Goal: Task Accomplishment & Management: Manage account settings

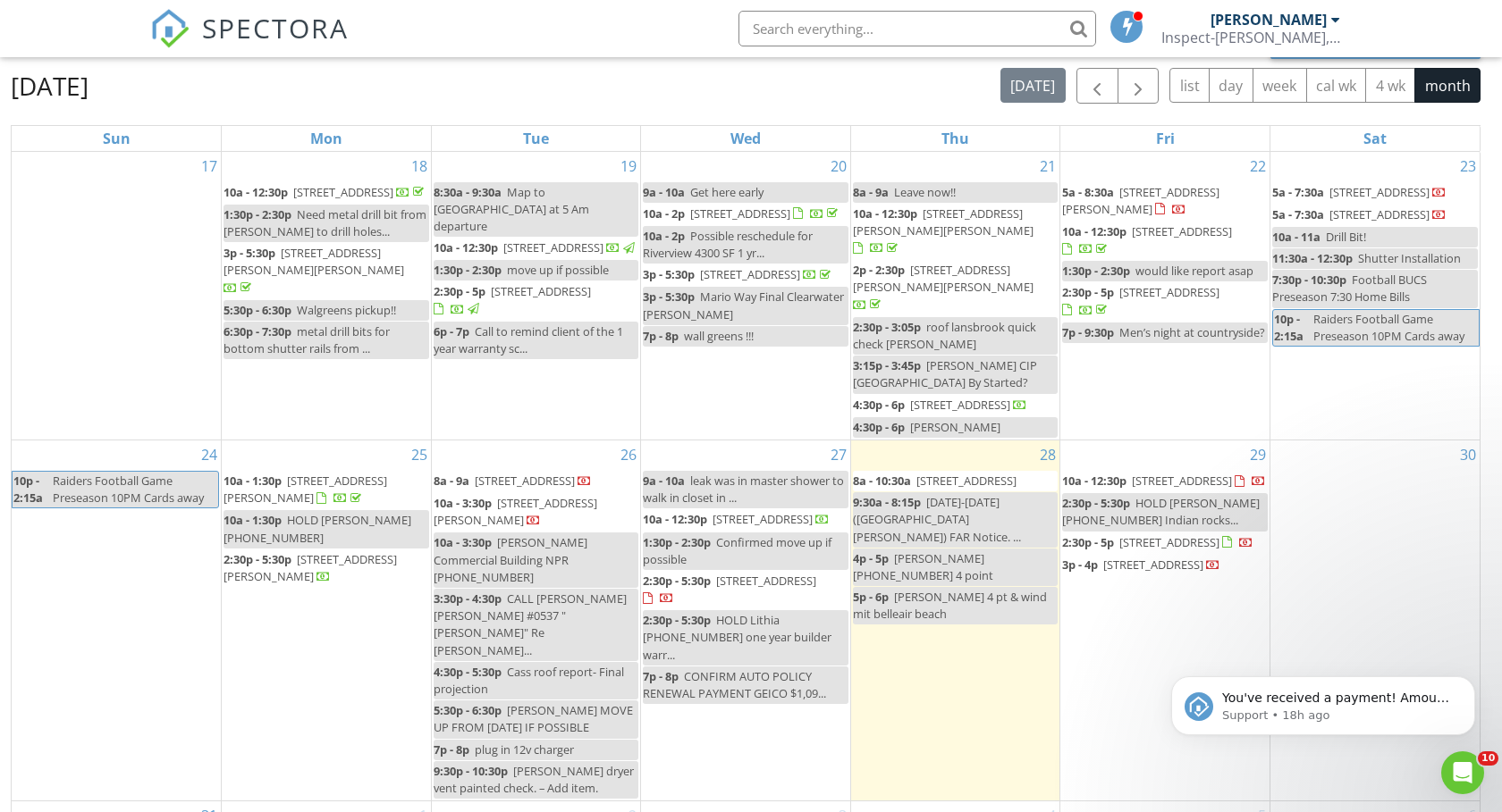
scroll to position [947, 0]
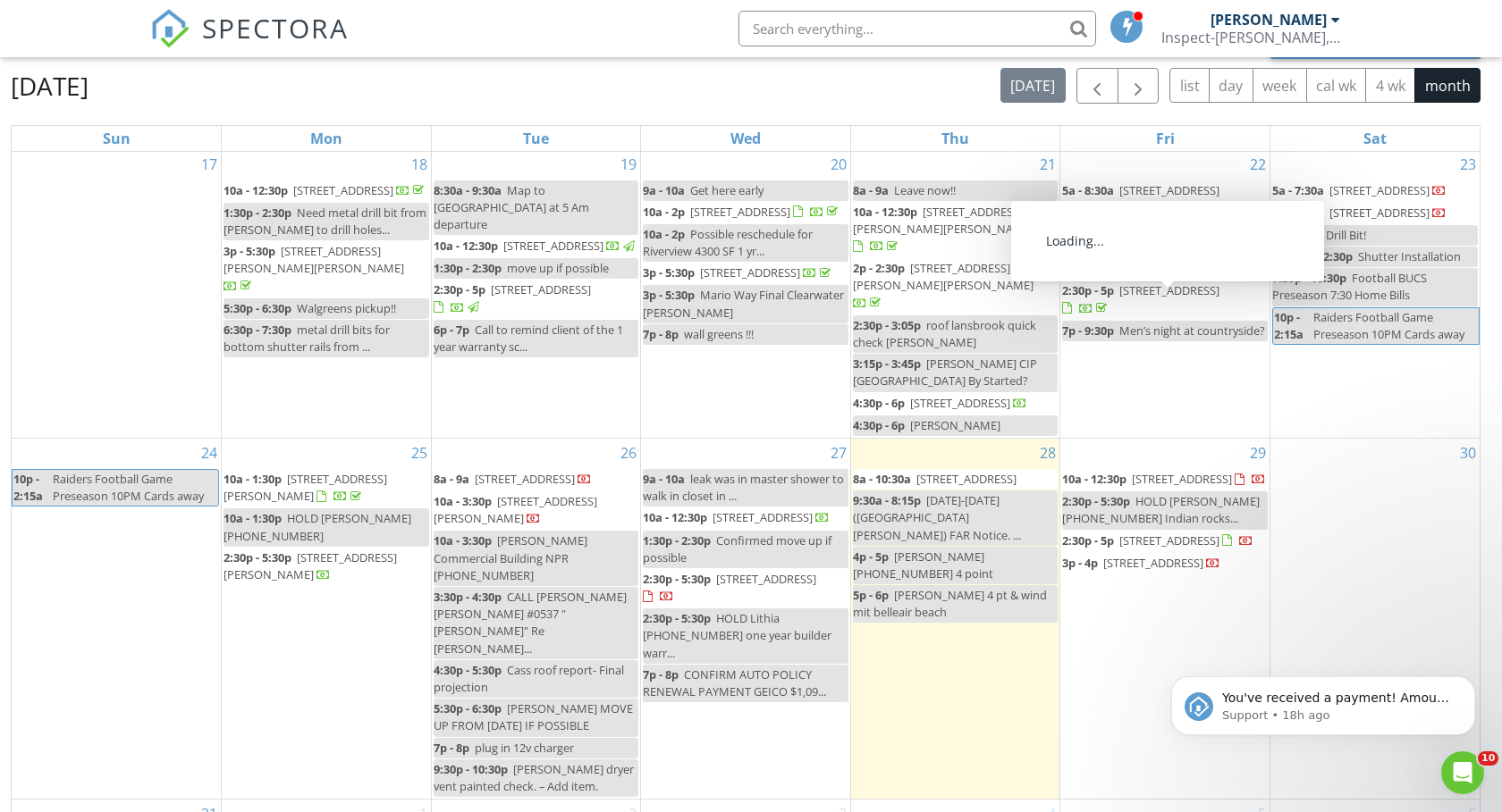
click at [1142, 299] on span "4921 Edisto Court , Lakewood Ranch 34211" at bounding box center [1169, 290] width 100 height 17
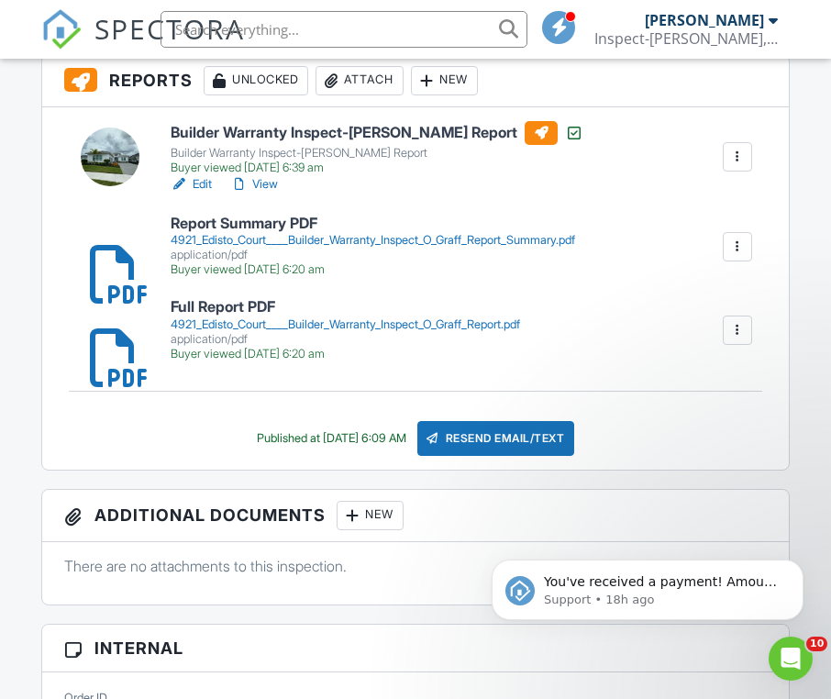
scroll to position [520, 0]
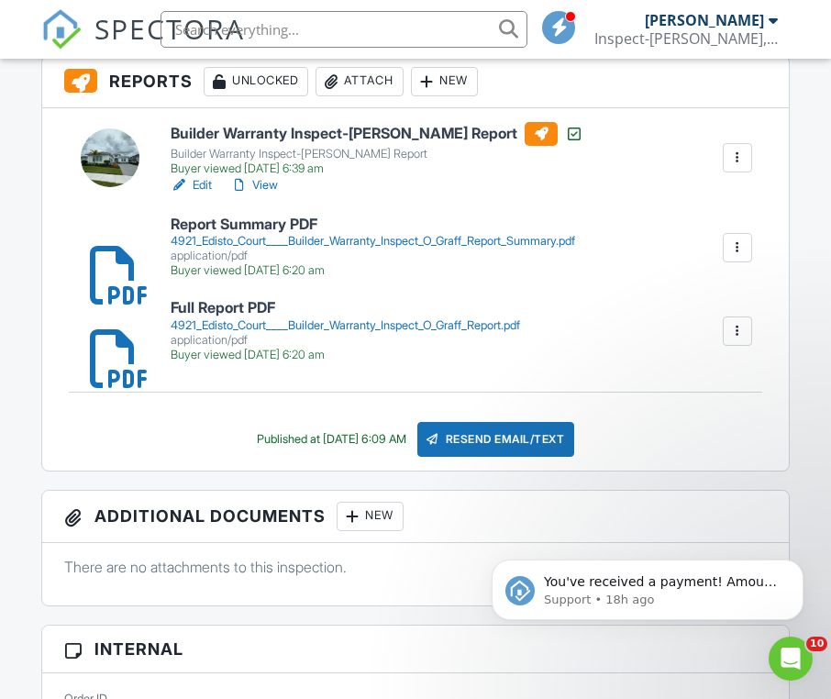
click at [740, 249] on div at bounding box center [738, 248] width 18 height 18
click at [741, 298] on link "Delete" at bounding box center [726, 296] width 68 height 20
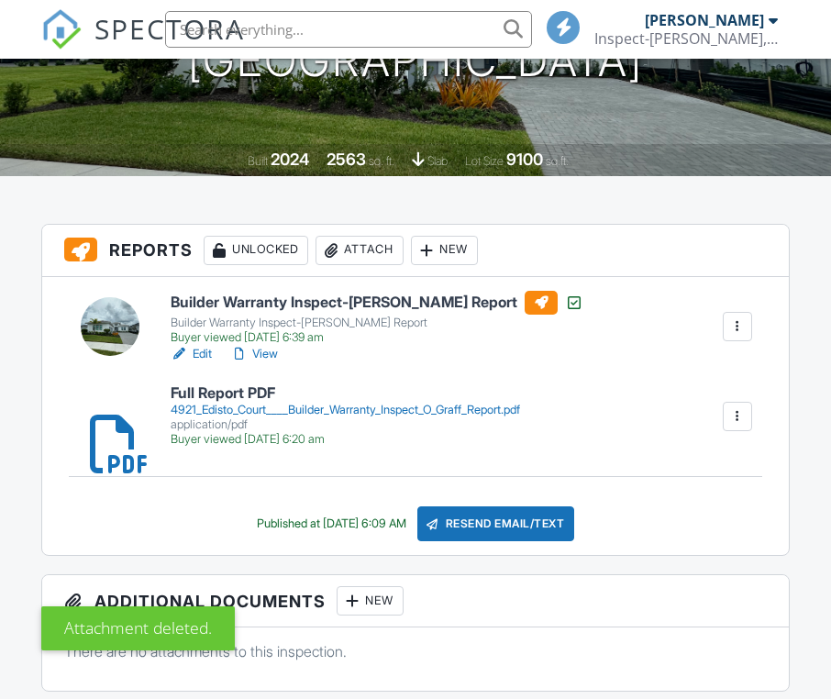
click at [738, 415] on div at bounding box center [738, 416] width 18 height 18
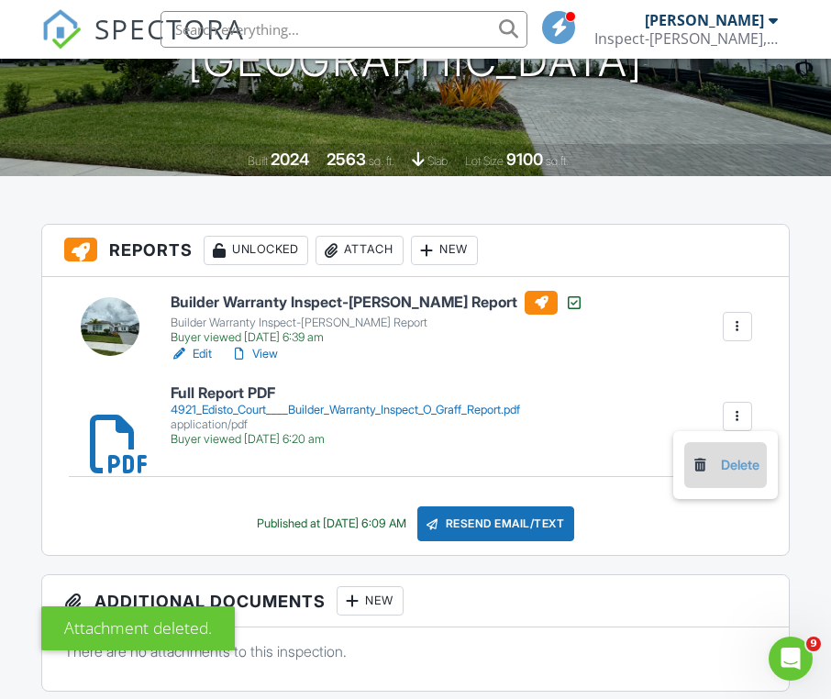
click at [740, 467] on link "Delete" at bounding box center [726, 465] width 68 height 20
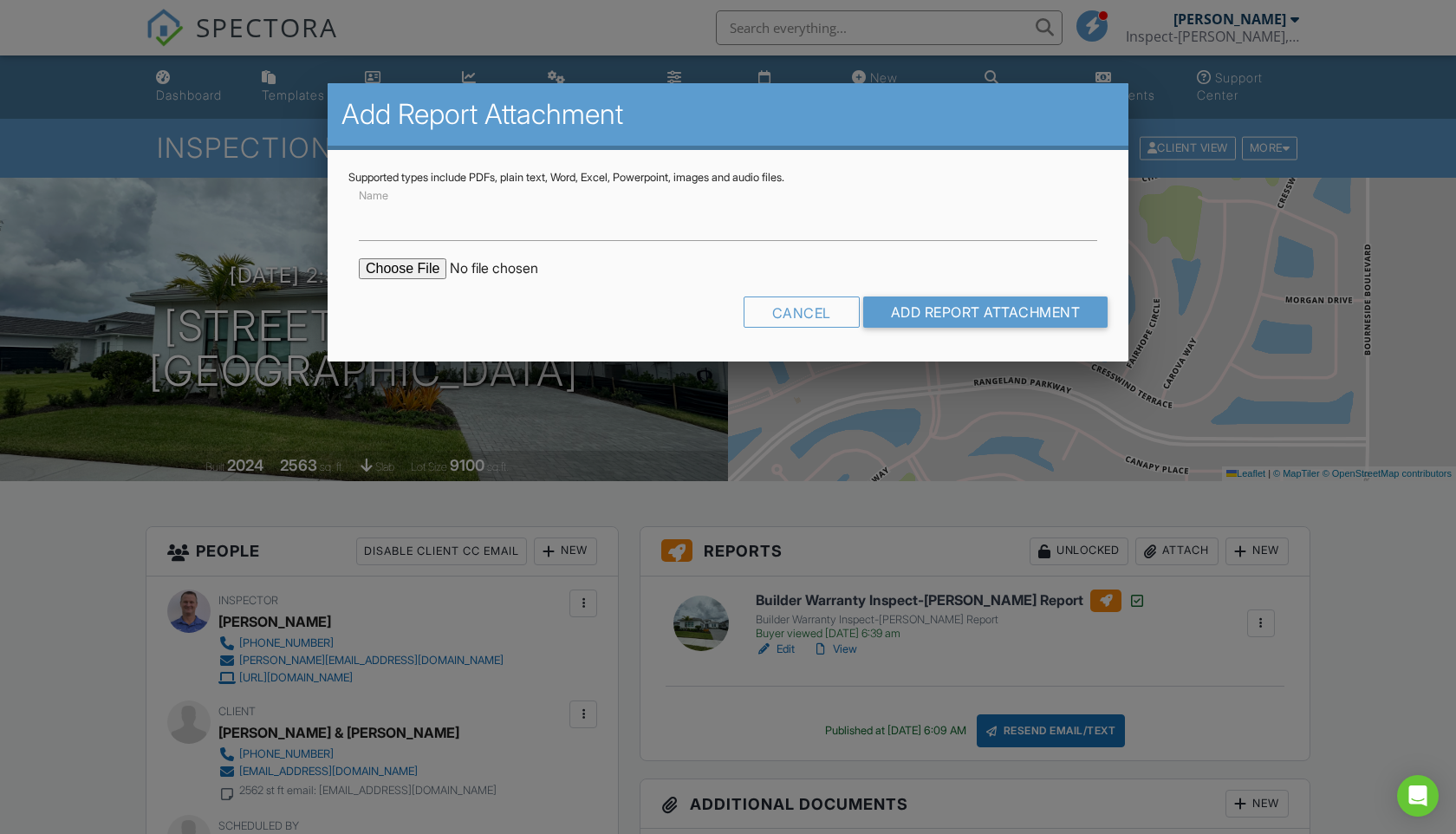
click at [415, 279] on input "file" at bounding box center [506, 268] width 295 height 21
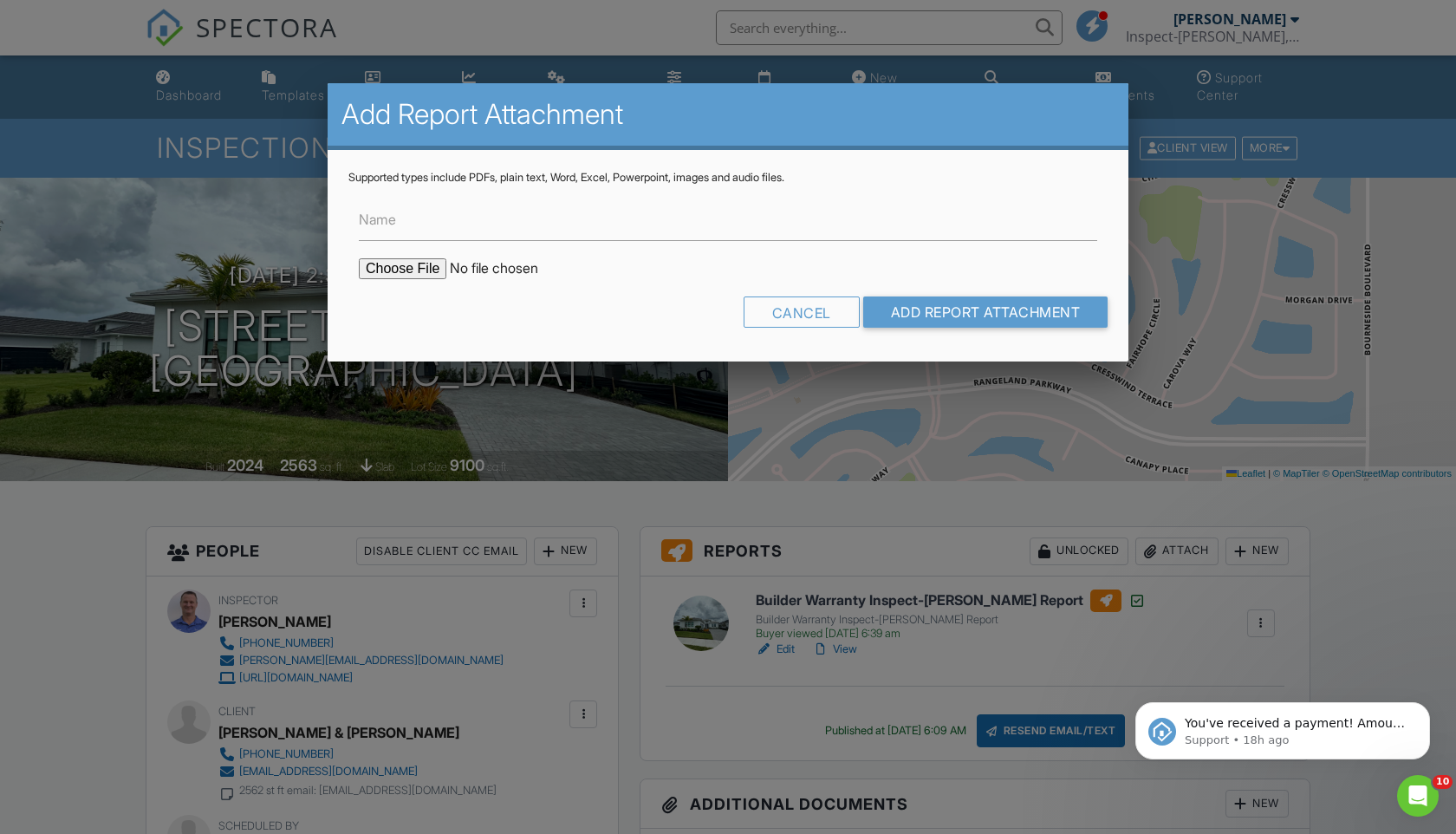
type input "C:\fakepath\4921_Edisto_Court____Builder_Warranty_Inspect_O_Graff_Report.pdf"
click at [592, 224] on input "Name" at bounding box center [728, 219] width 738 height 43
click at [452, 219] on input "Updated Full report PDF" at bounding box center [728, 219] width 738 height 43
click at [445, 215] on input "Updated Full Report PDF" at bounding box center [728, 219] width 738 height 43
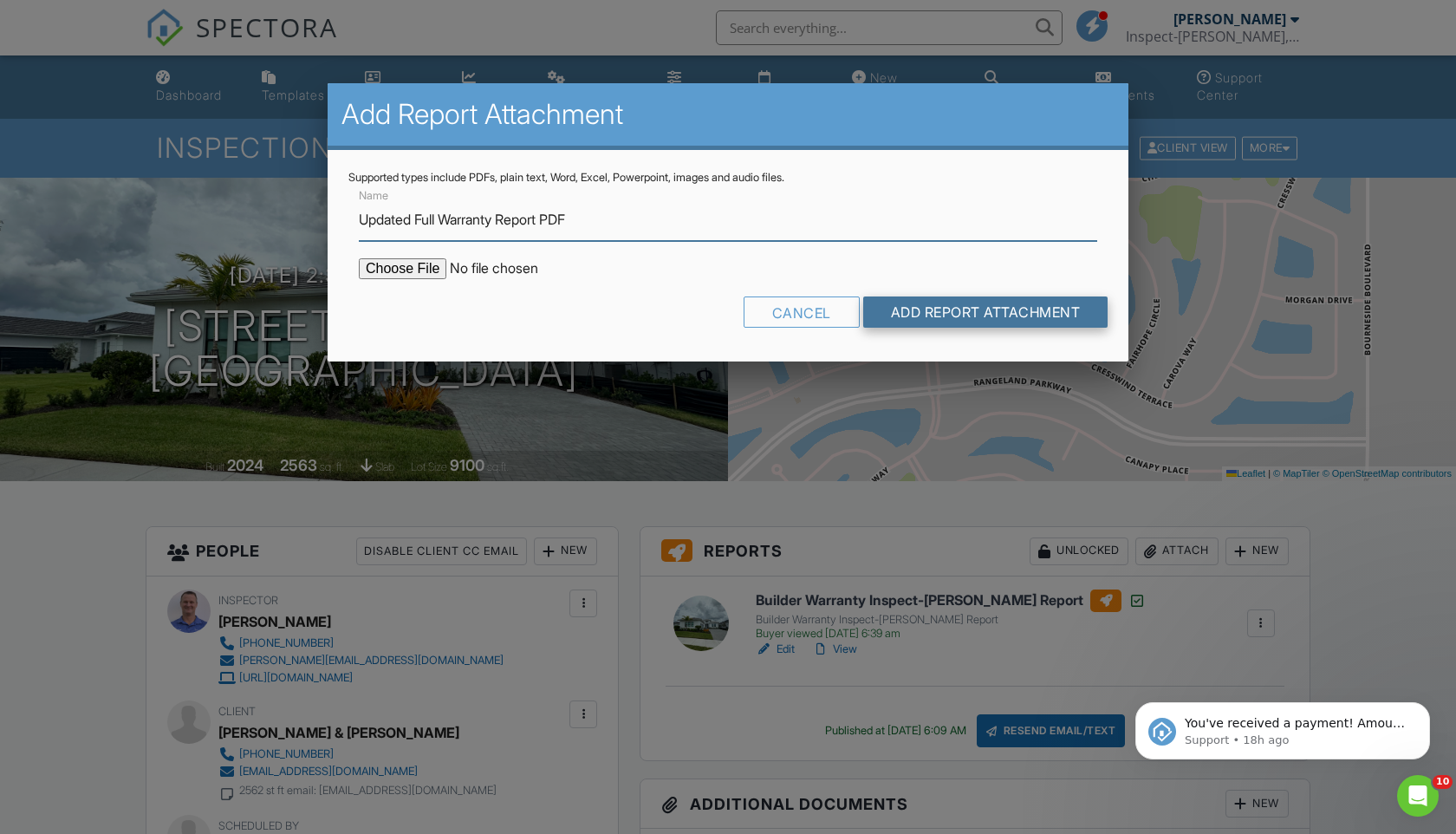
type input "Updated Full Warranty Report PDF"
click at [973, 308] on input "Add Report Attachment" at bounding box center [986, 312] width 245 height 31
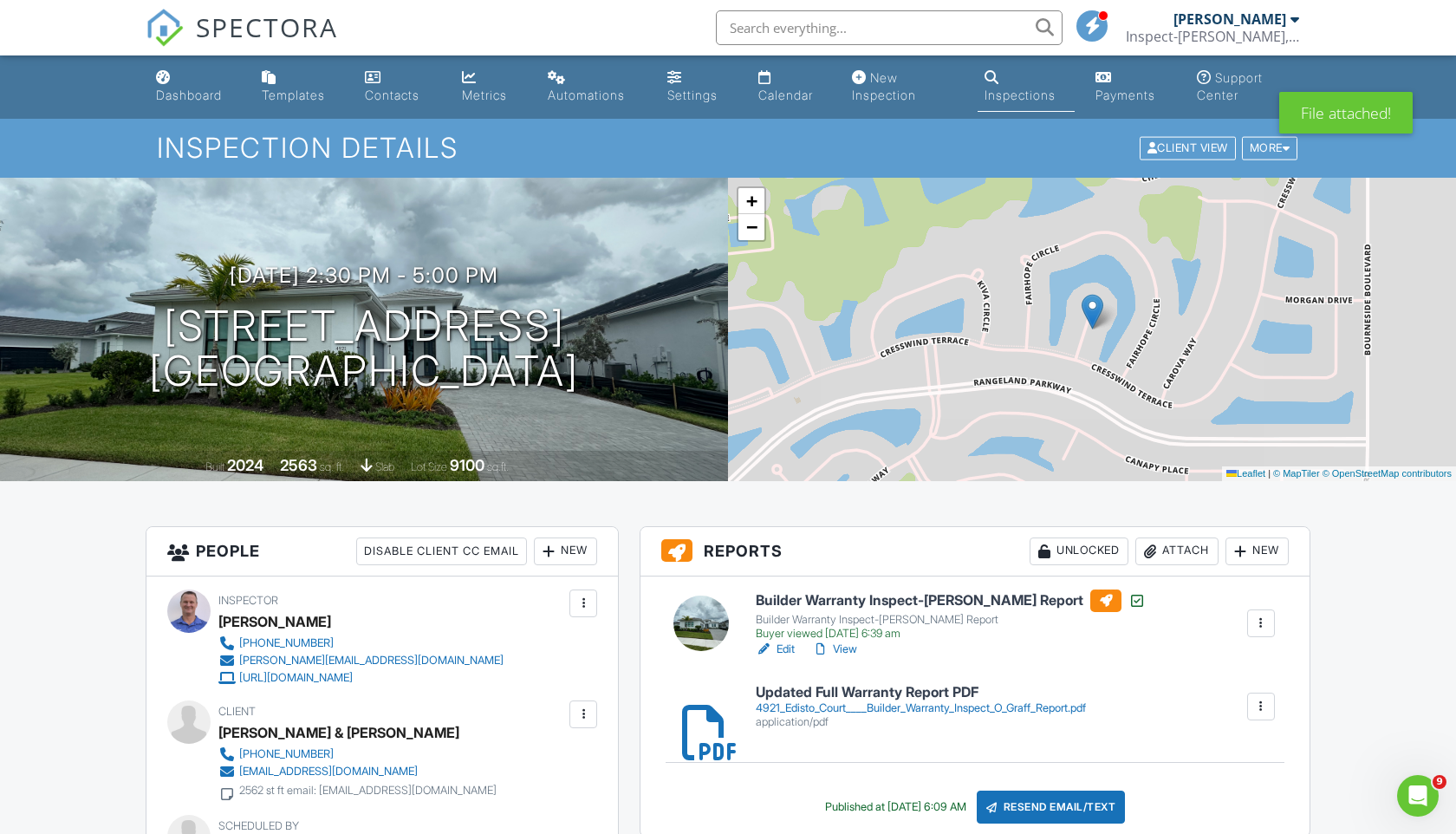
click at [1163, 549] on div "Attach" at bounding box center [1177, 551] width 83 height 27
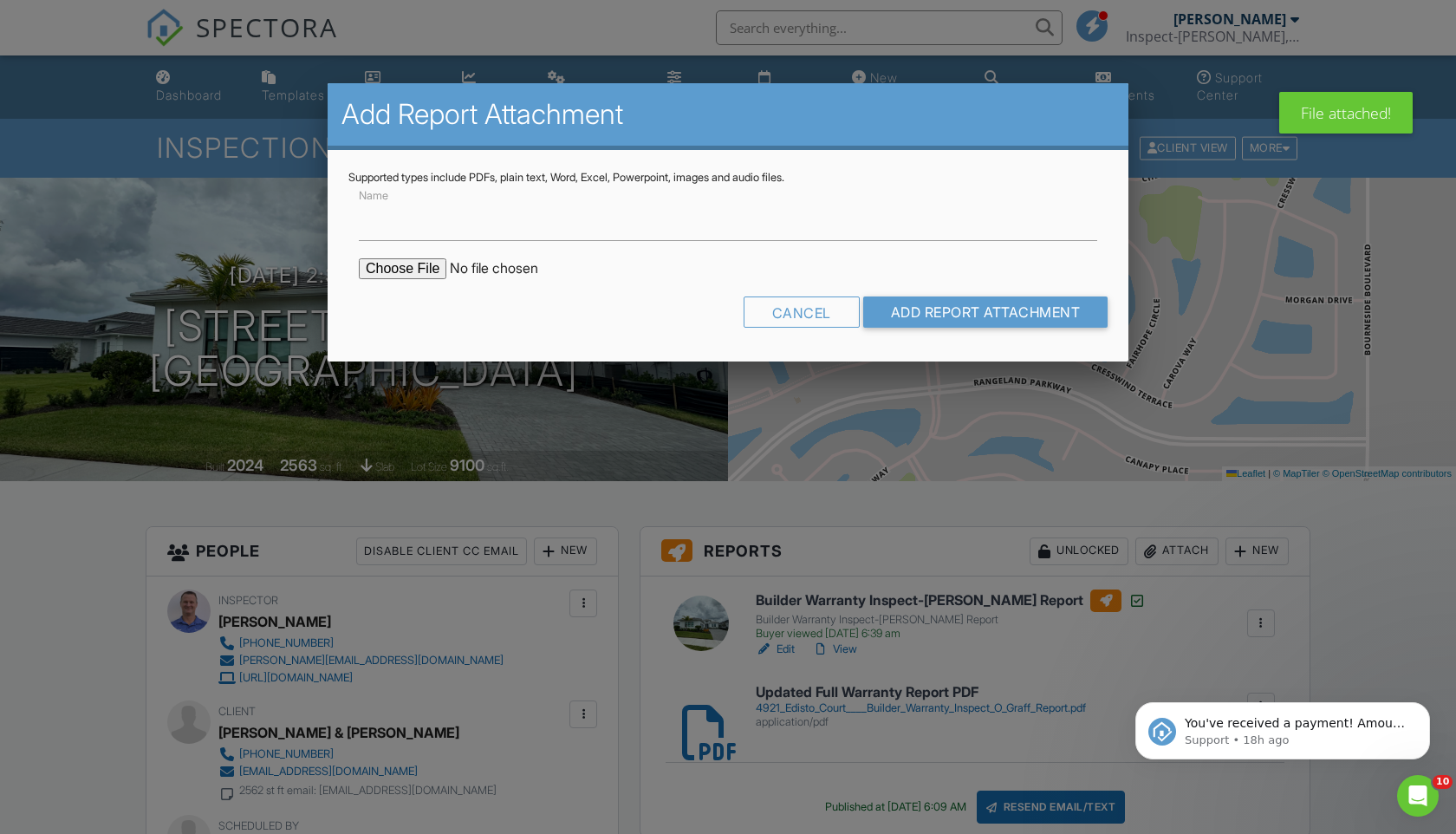
click at [413, 264] on input "file" at bounding box center [506, 268] width 295 height 21
type input "C:\fakepath\4921_Edisto_Court____Builder_Warranty_Inspect_O_Graff_Report Summar…"
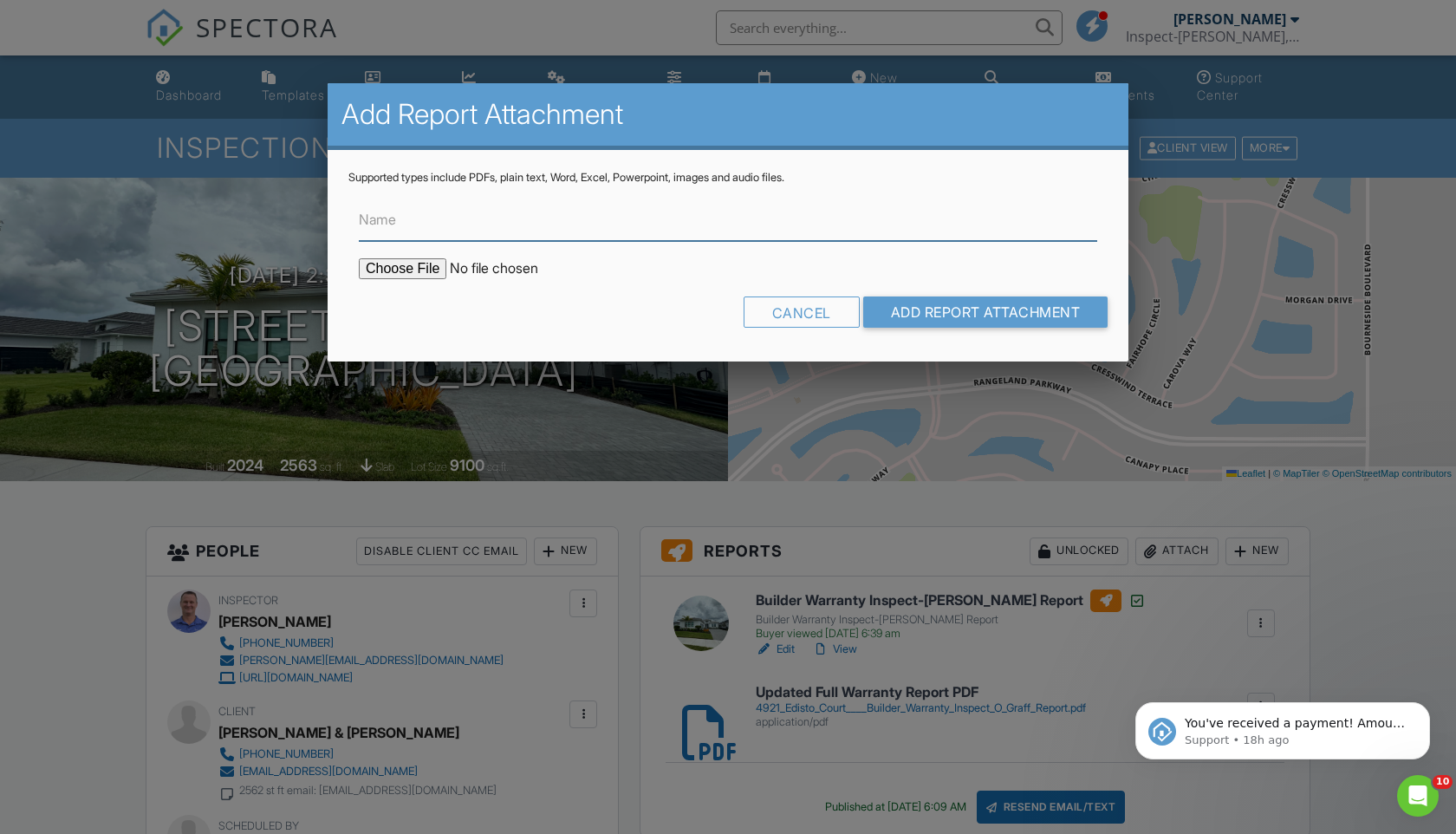
click at [507, 225] on input "Name" at bounding box center [728, 219] width 738 height 43
type input "Updated Report Summary PDF - Builder Copy"
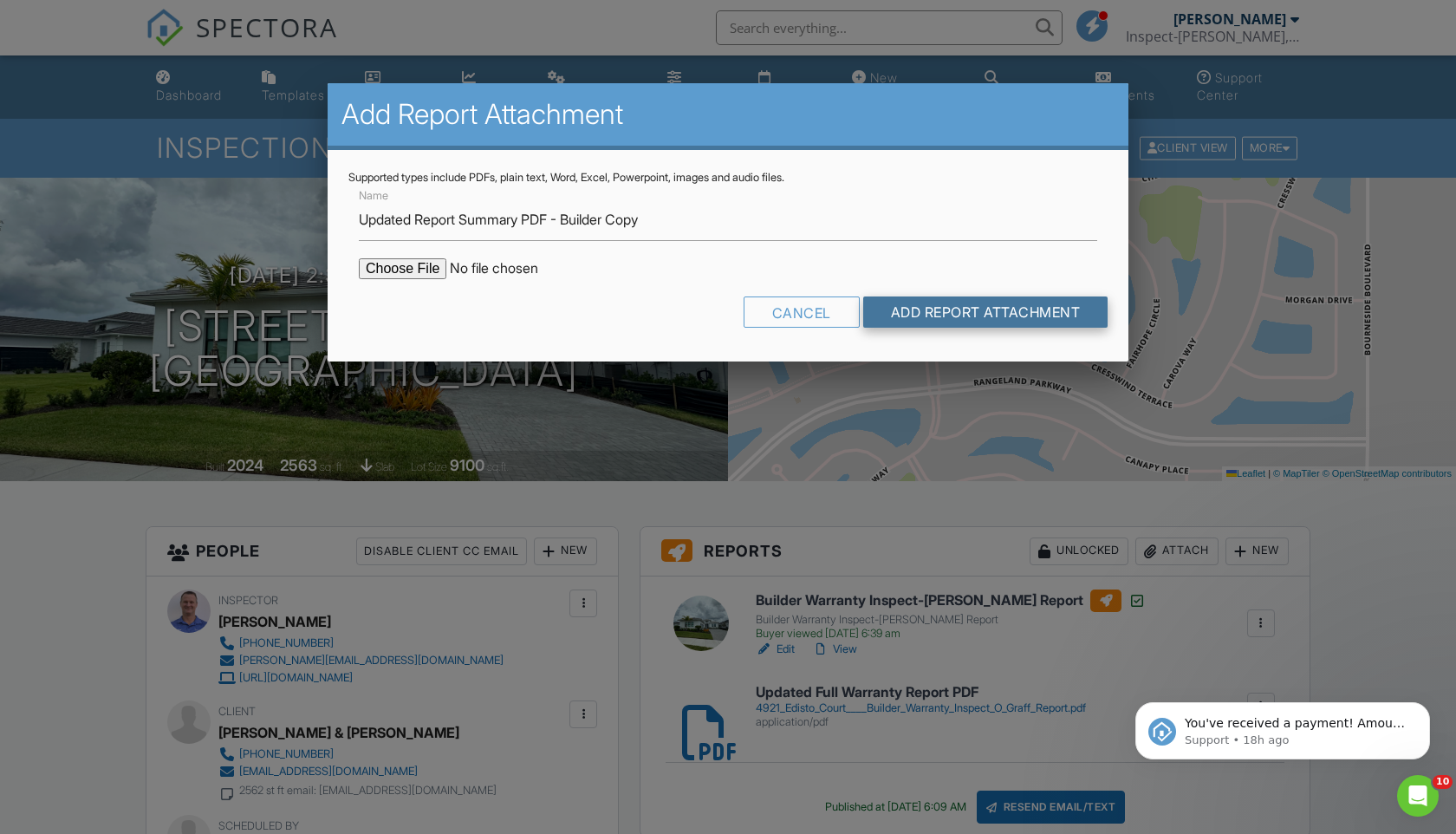
click at [904, 311] on input "Add Report Attachment" at bounding box center [986, 312] width 245 height 31
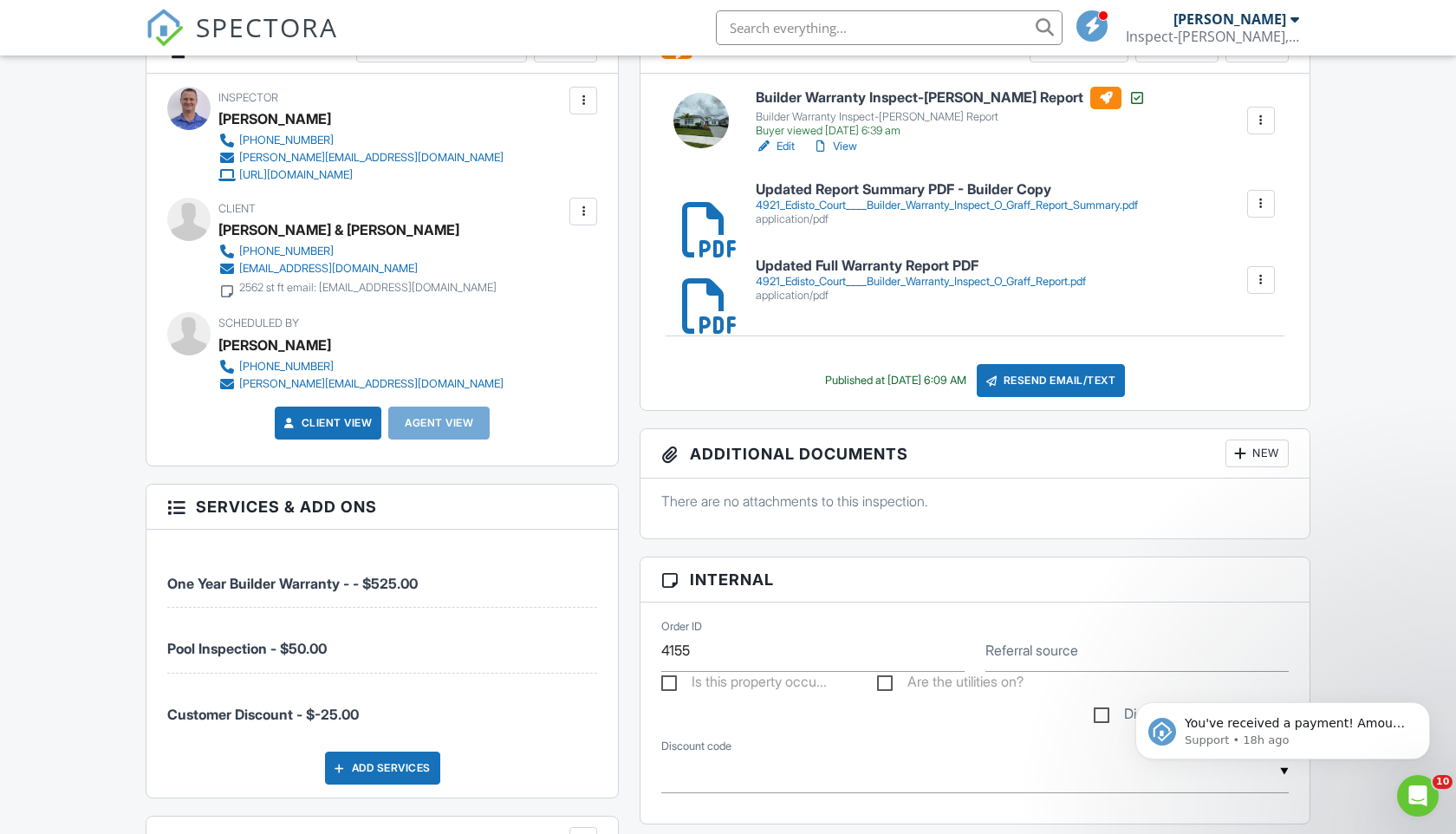
scroll to position [447, 0]
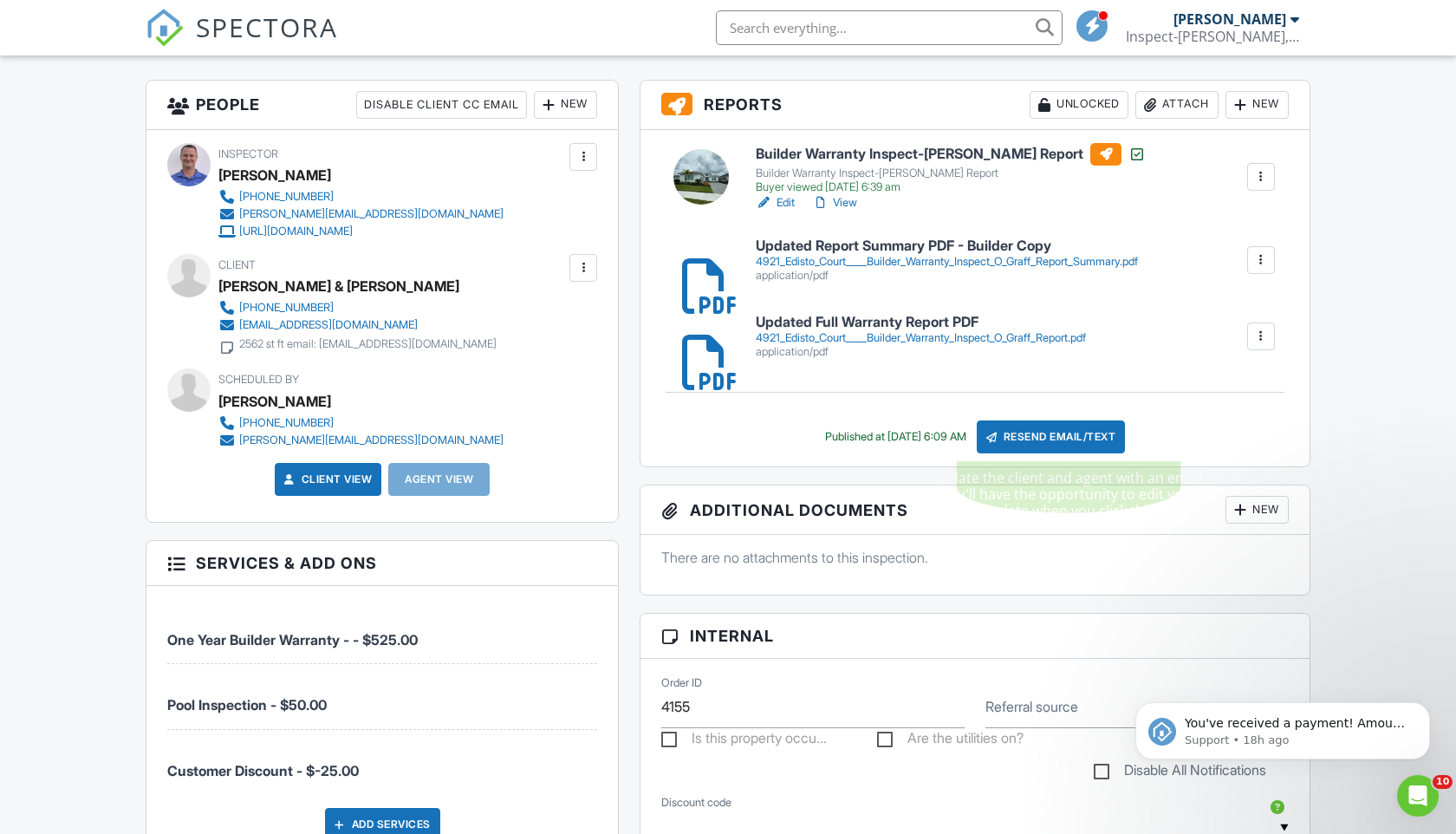
click at [1029, 437] on div "Resend Email/Text" at bounding box center [1051, 436] width 149 height 33
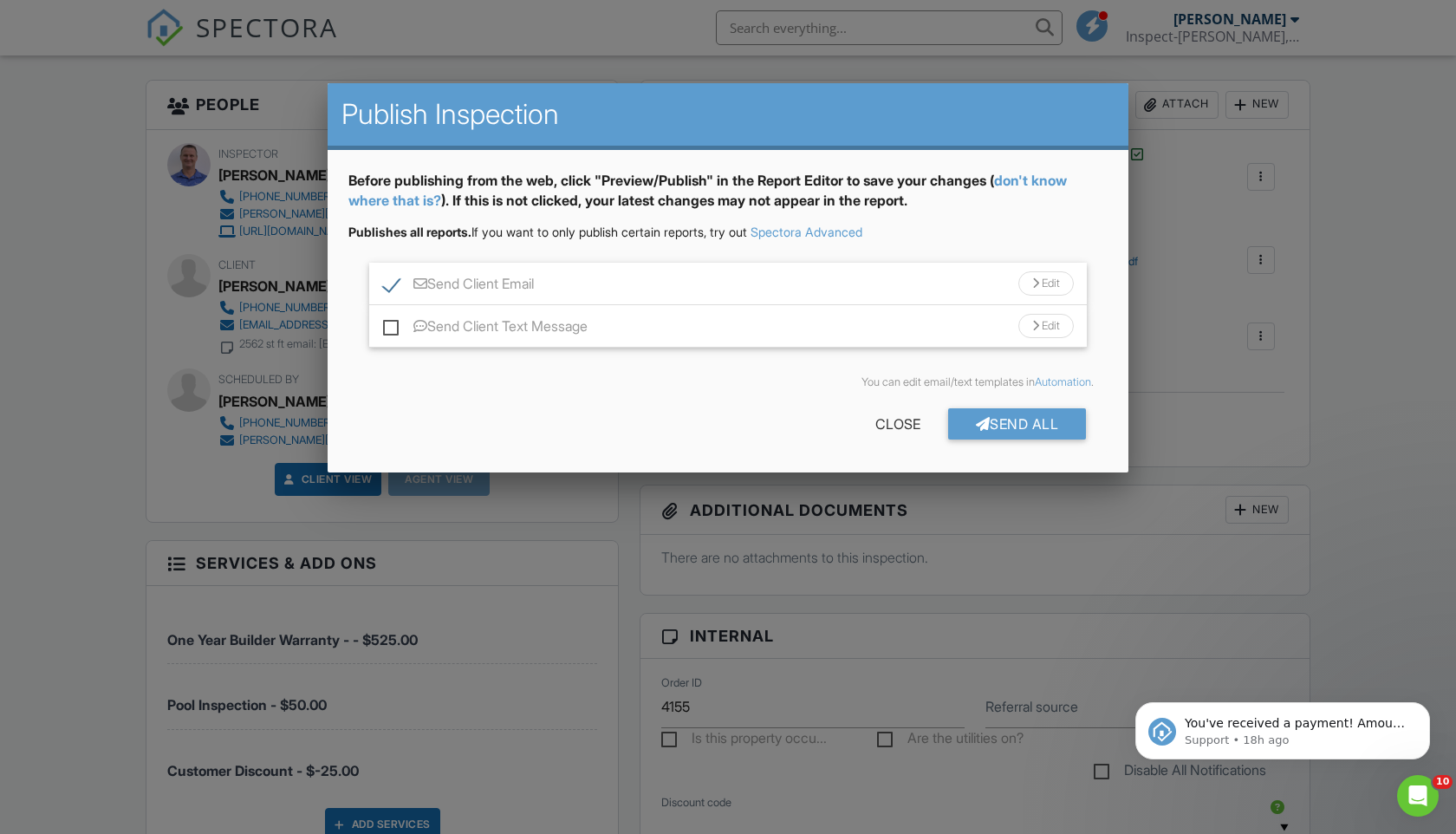
click at [393, 329] on label "Send Client Text Message" at bounding box center [485, 329] width 205 height 22
click at [393, 323] on input "Send Client Text Message" at bounding box center [389, 317] width 11 height 11
checkbox input "true"
click at [1044, 287] on div "Edit" at bounding box center [1045, 283] width 56 height 25
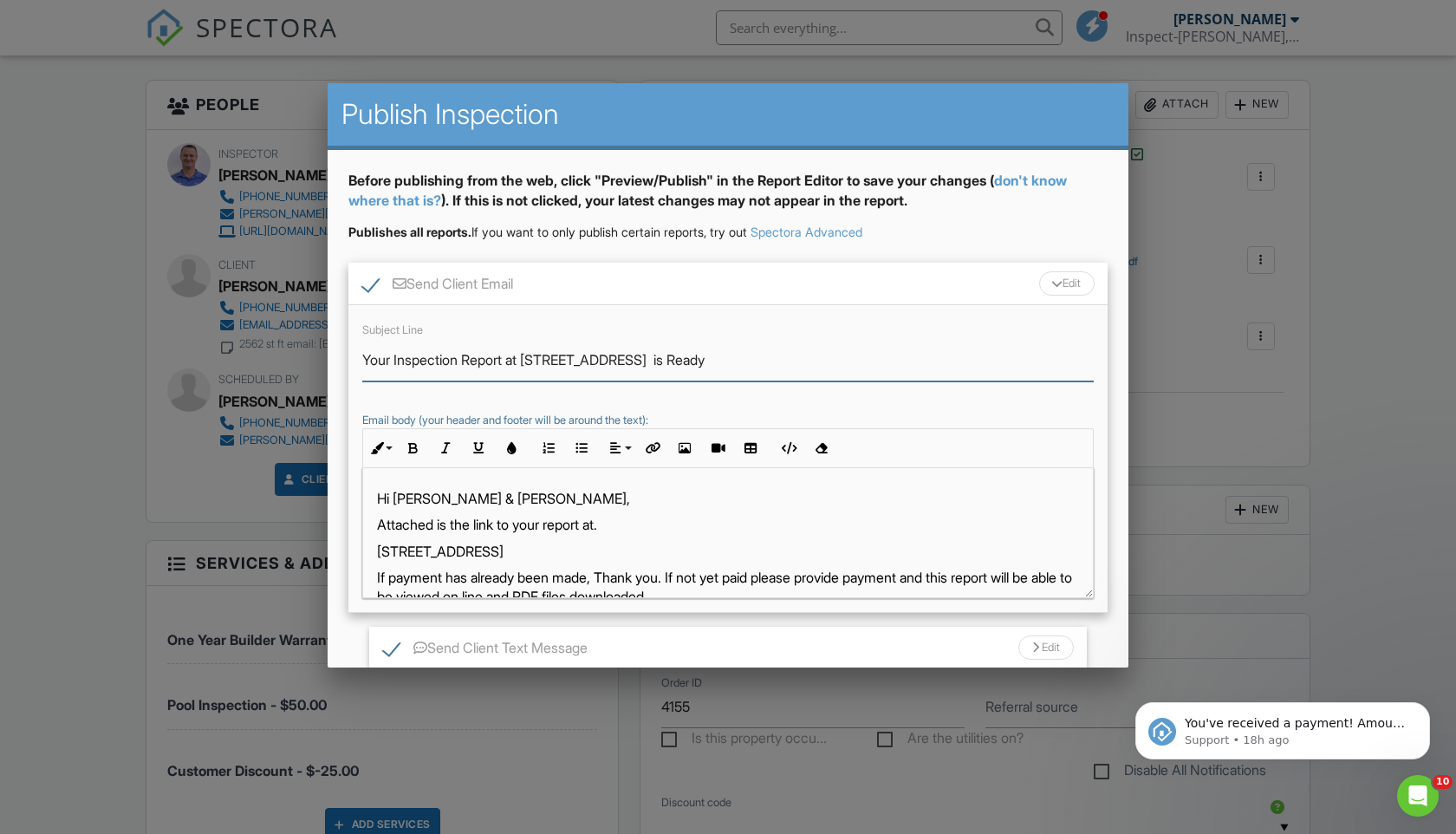
click at [394, 360] on input "Your Inspection Report at 4921 Edisto Court is Ready" at bounding box center [728, 360] width 732 height 43
type input "Your Updated Warranty Inspection Report at 4921 Edisto Court is Ready"
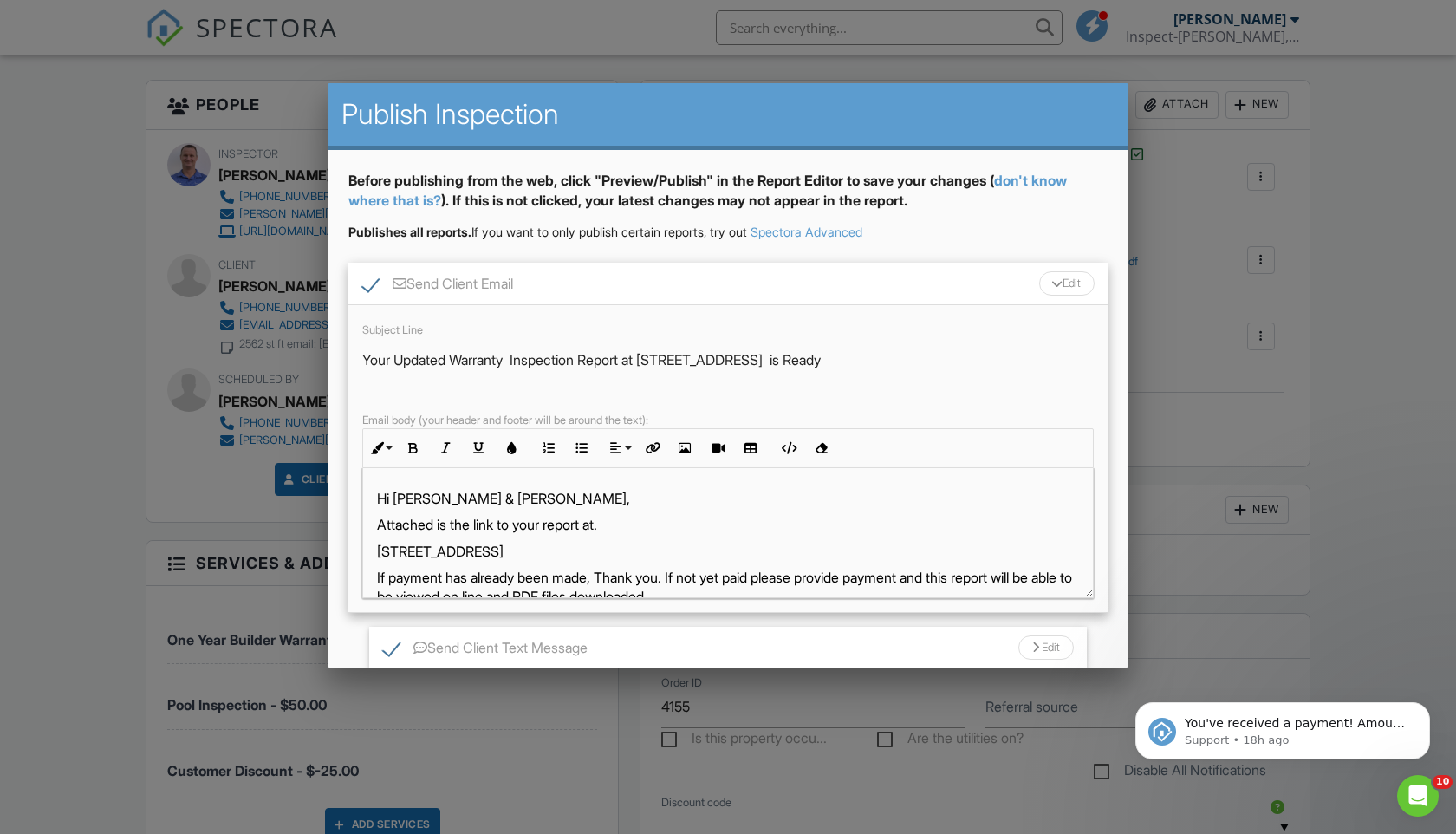
click at [552, 523] on p "Attached is the link to your report at." at bounding box center [727, 524] width 702 height 19
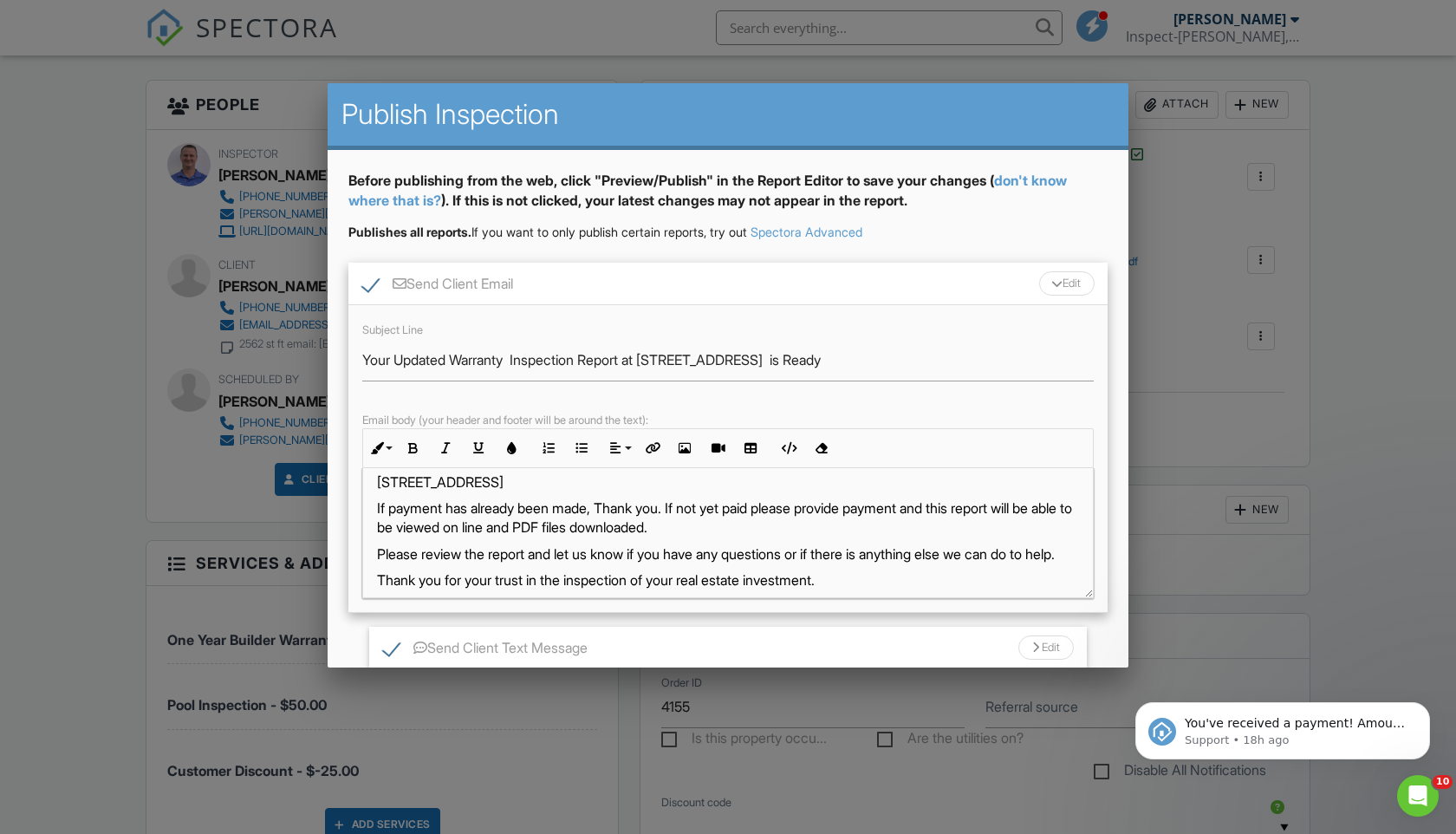
scroll to position [77, 0]
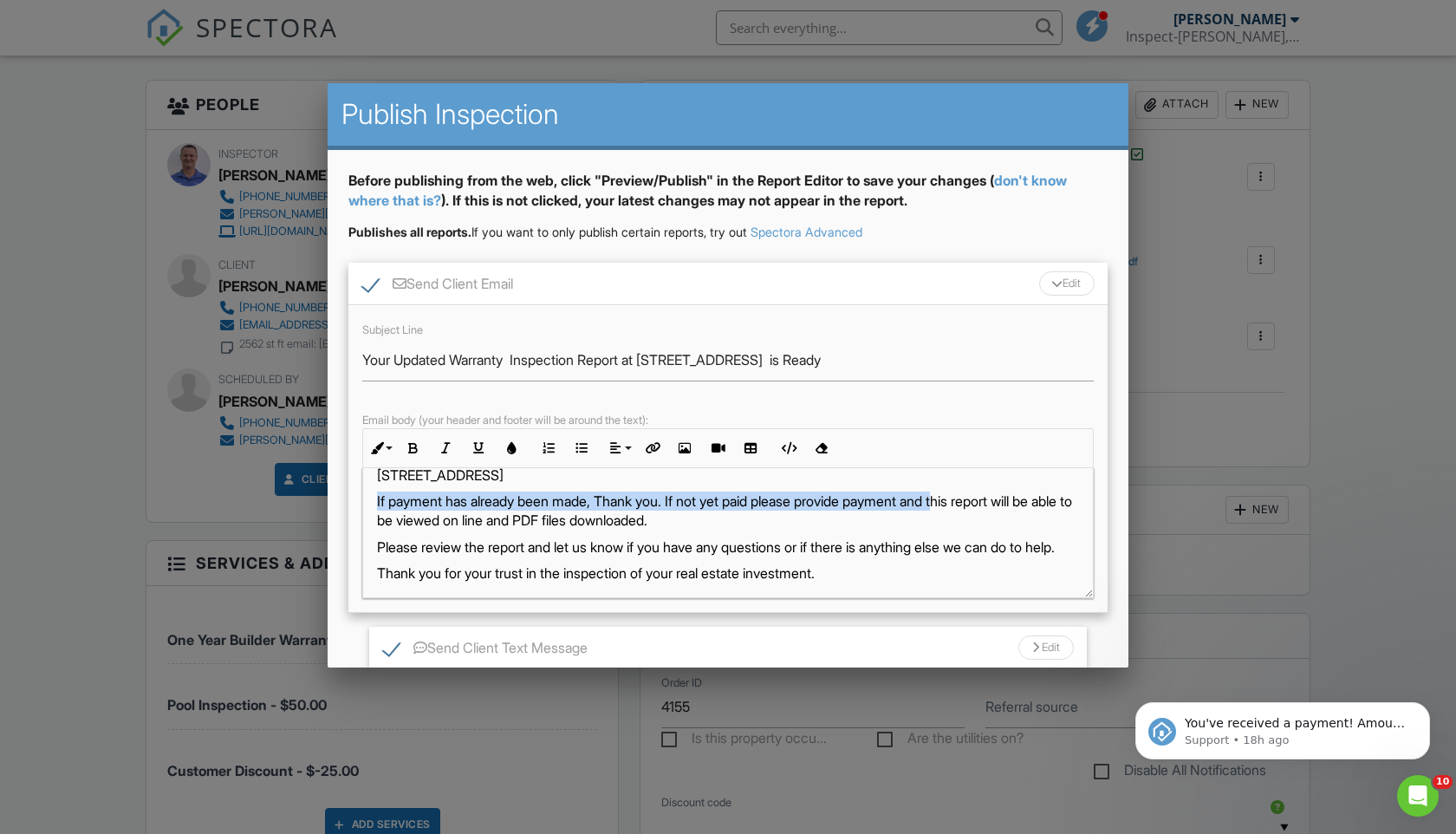
drag, startPoint x: 969, startPoint y: 504, endPoint x: 316, endPoint y: 504, distance: 653.0
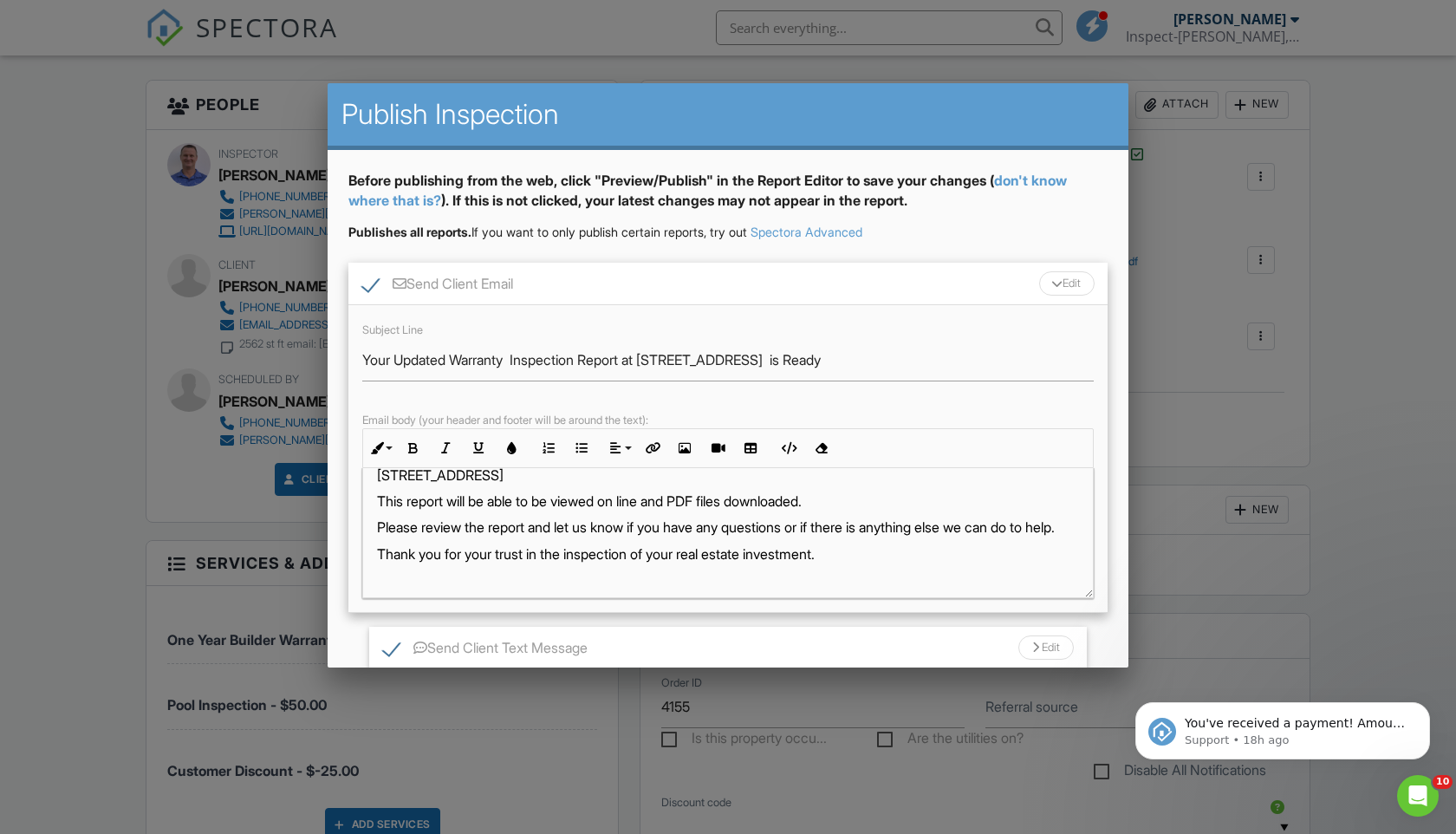
click at [410, 502] on p "This report will be able to be viewed on line and PDF files downloaded." at bounding box center [727, 501] width 702 height 19
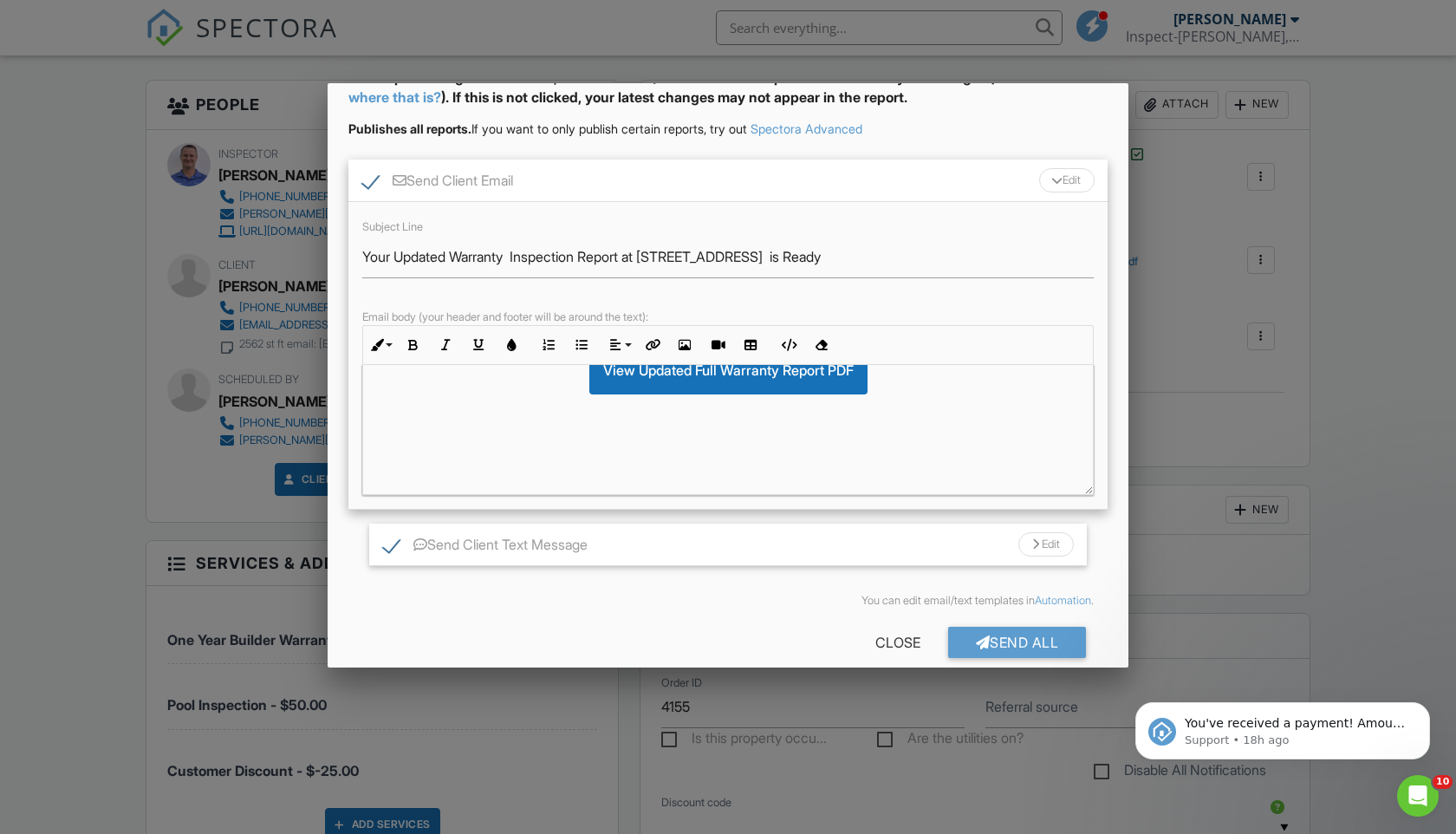
scroll to position [127, 0]
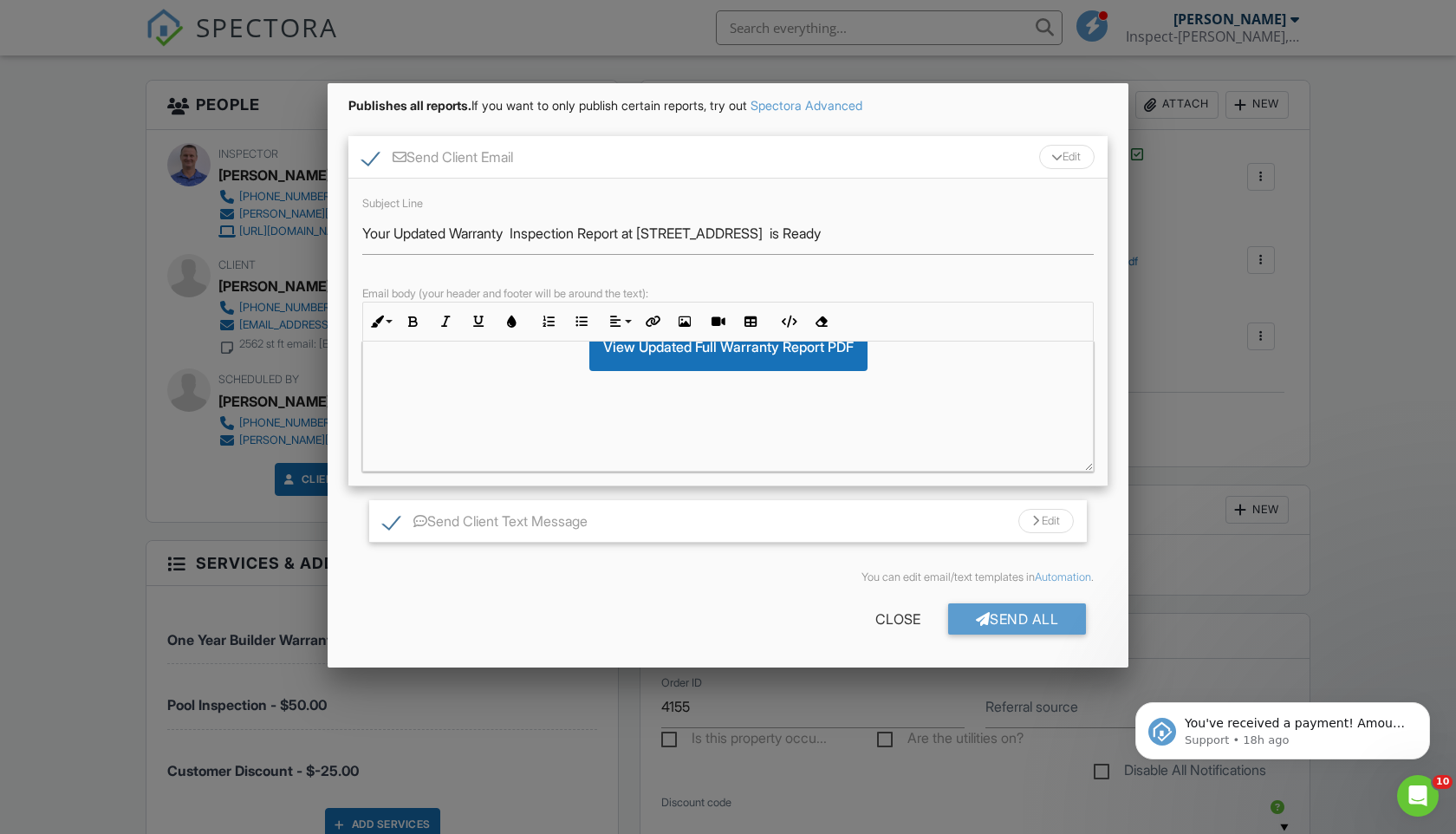
click at [1056, 527] on div "Edit" at bounding box center [1045, 521] width 56 height 25
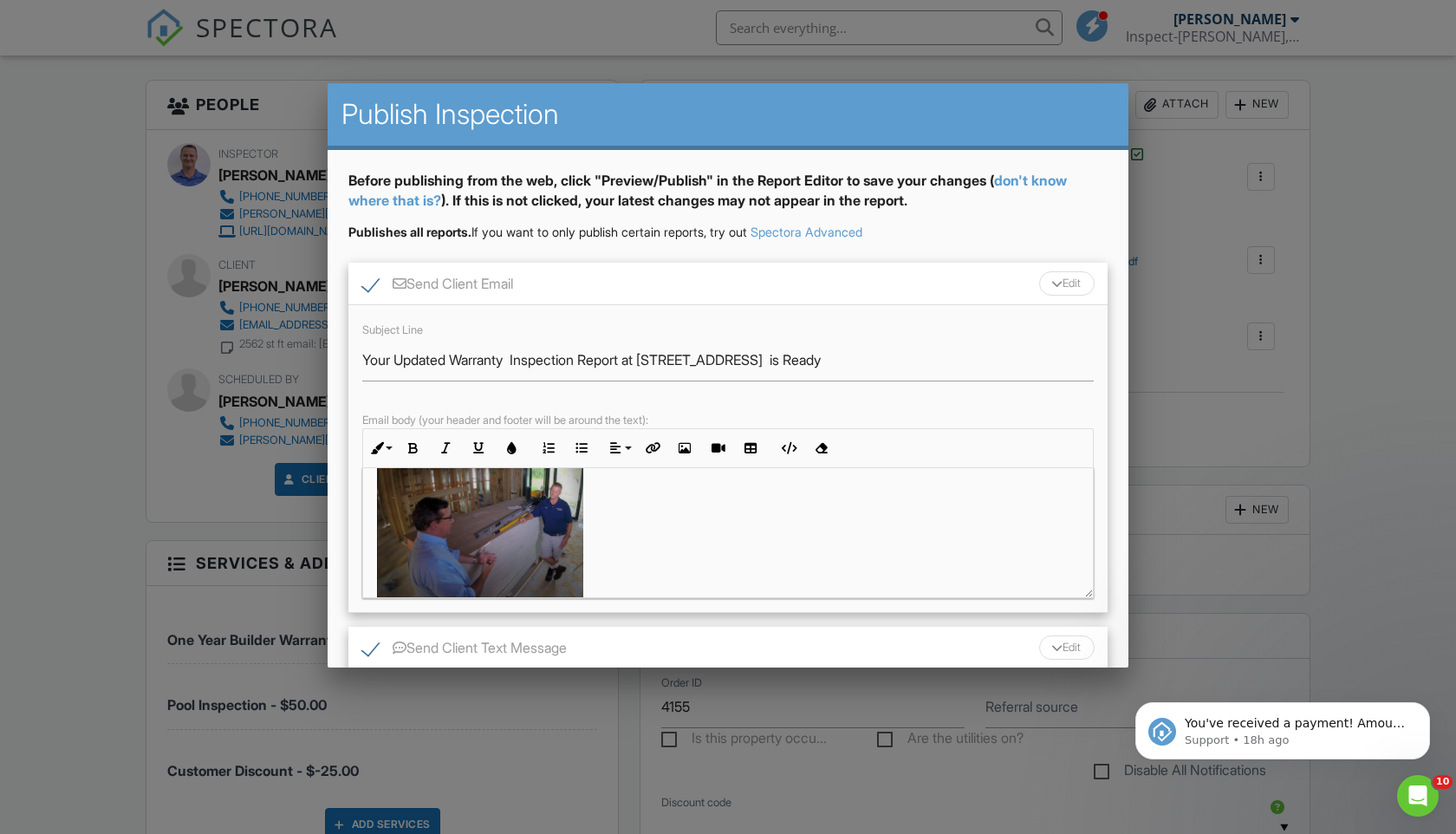
scroll to position [0, 0]
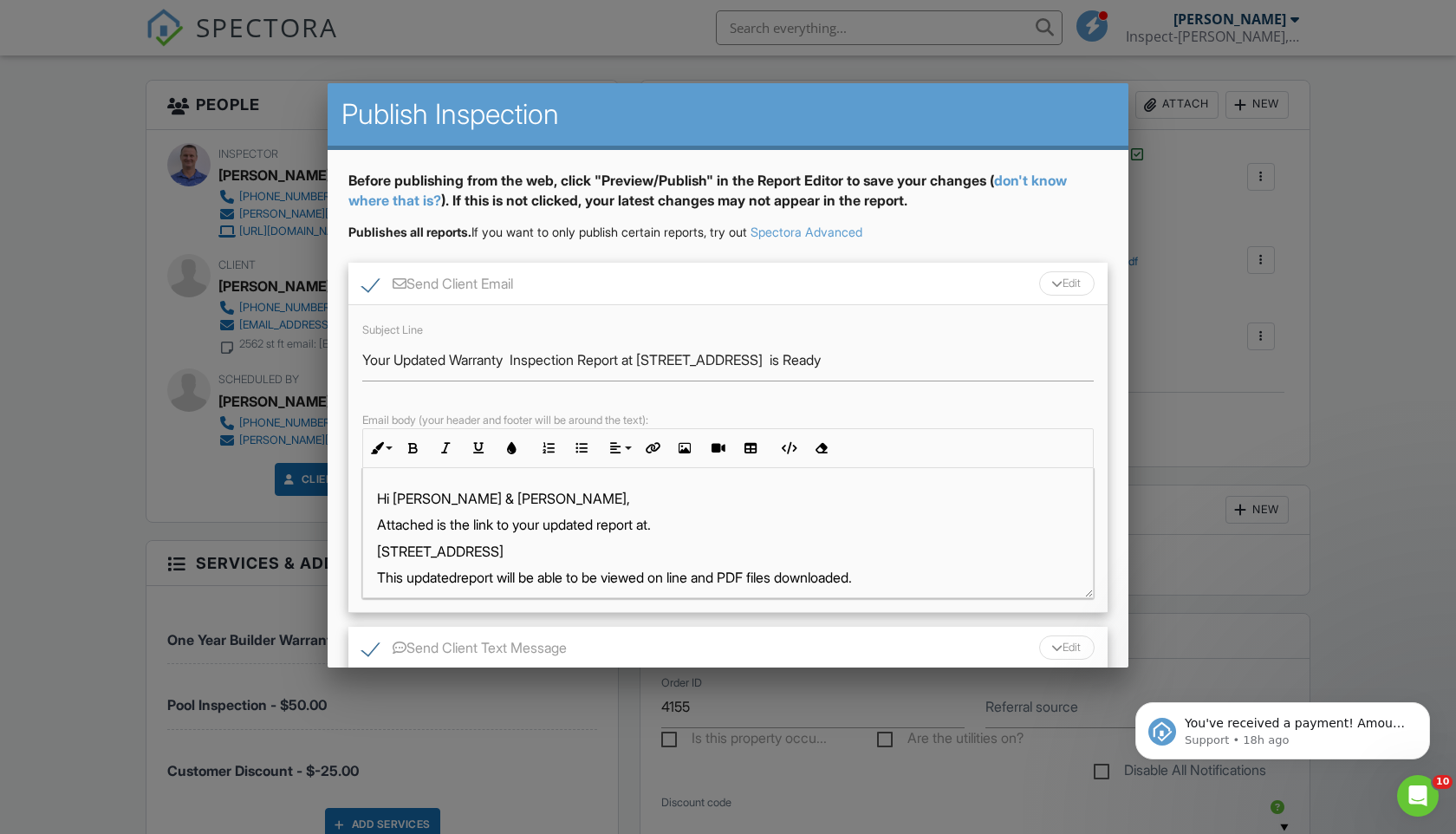
click at [380, 500] on p "Hi Ken & Cindy," at bounding box center [727, 499] width 702 height 19
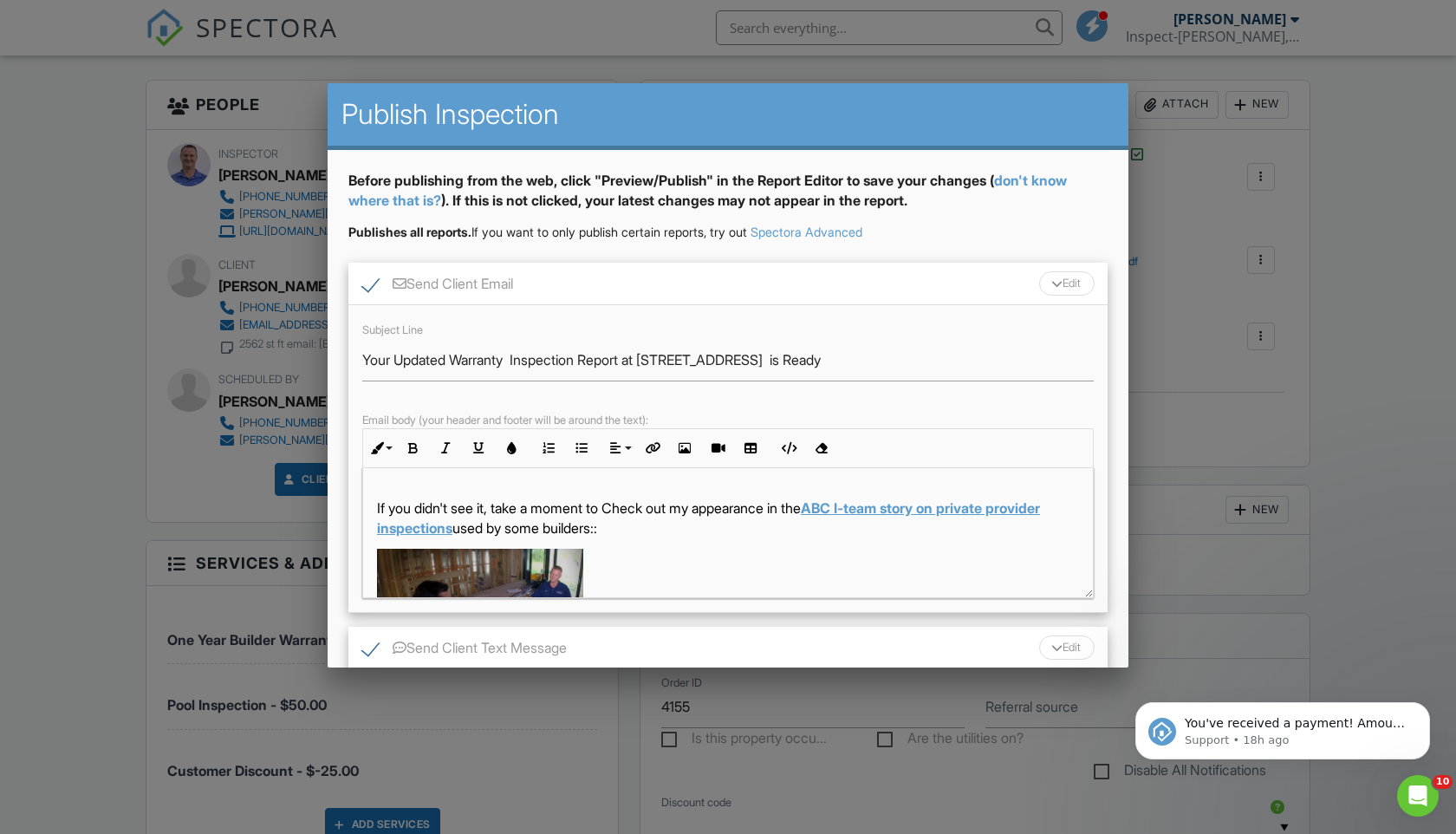
scroll to position [670, 0]
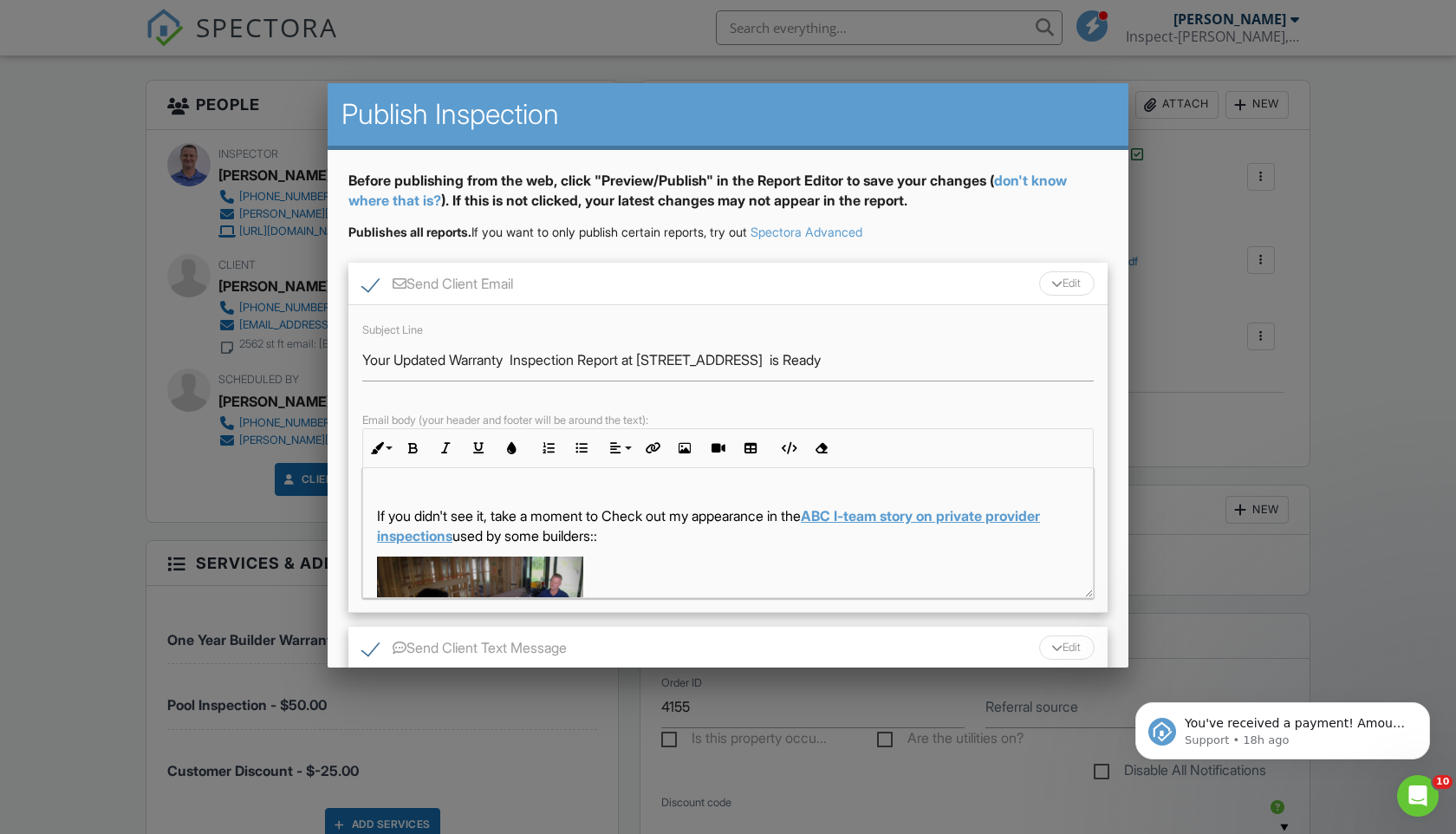
click at [385, 500] on p at bounding box center [727, 489] width 702 height 19
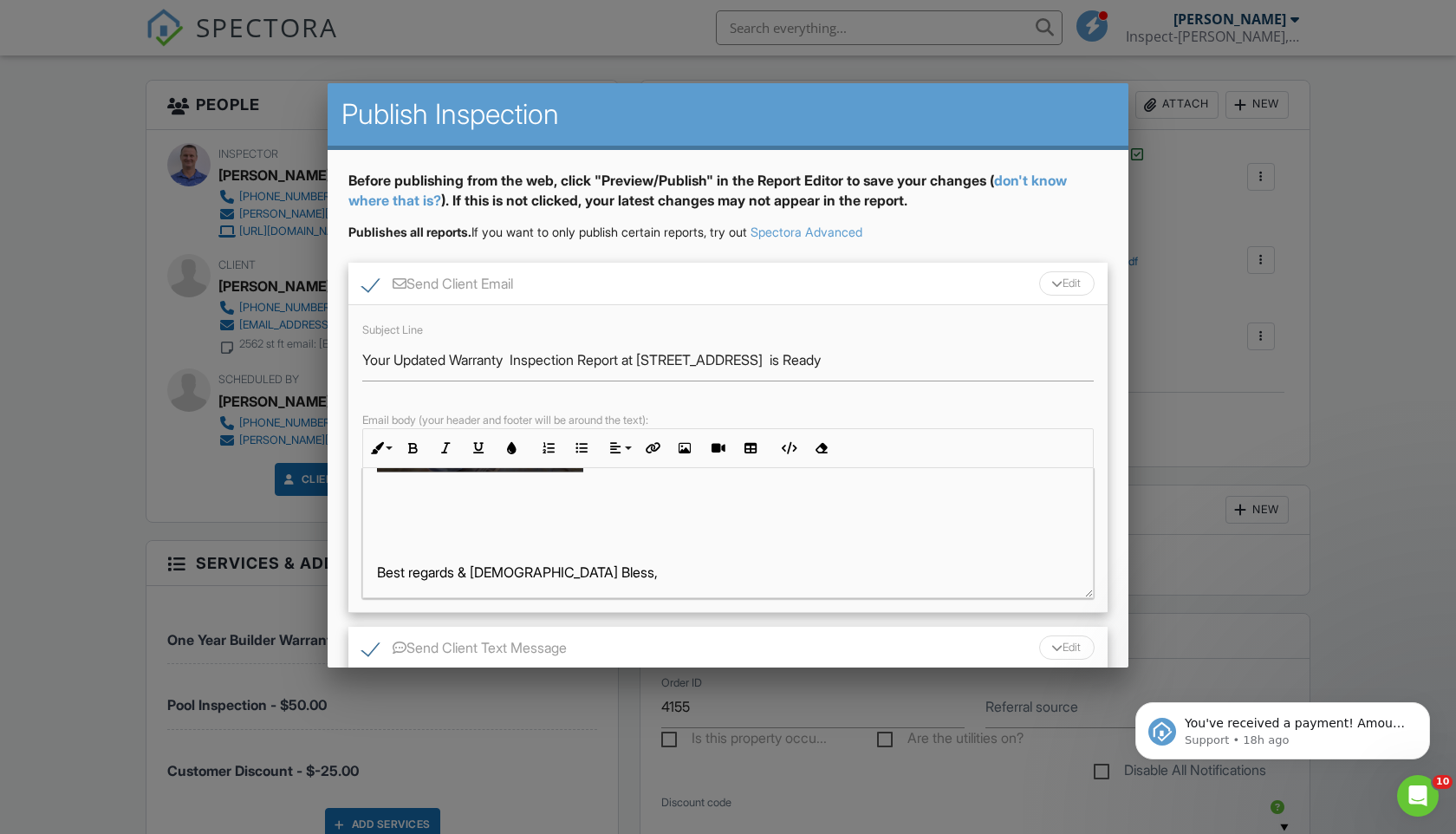
scroll to position [912, 0]
click at [546, 553] on p at bounding box center [727, 542] width 702 height 19
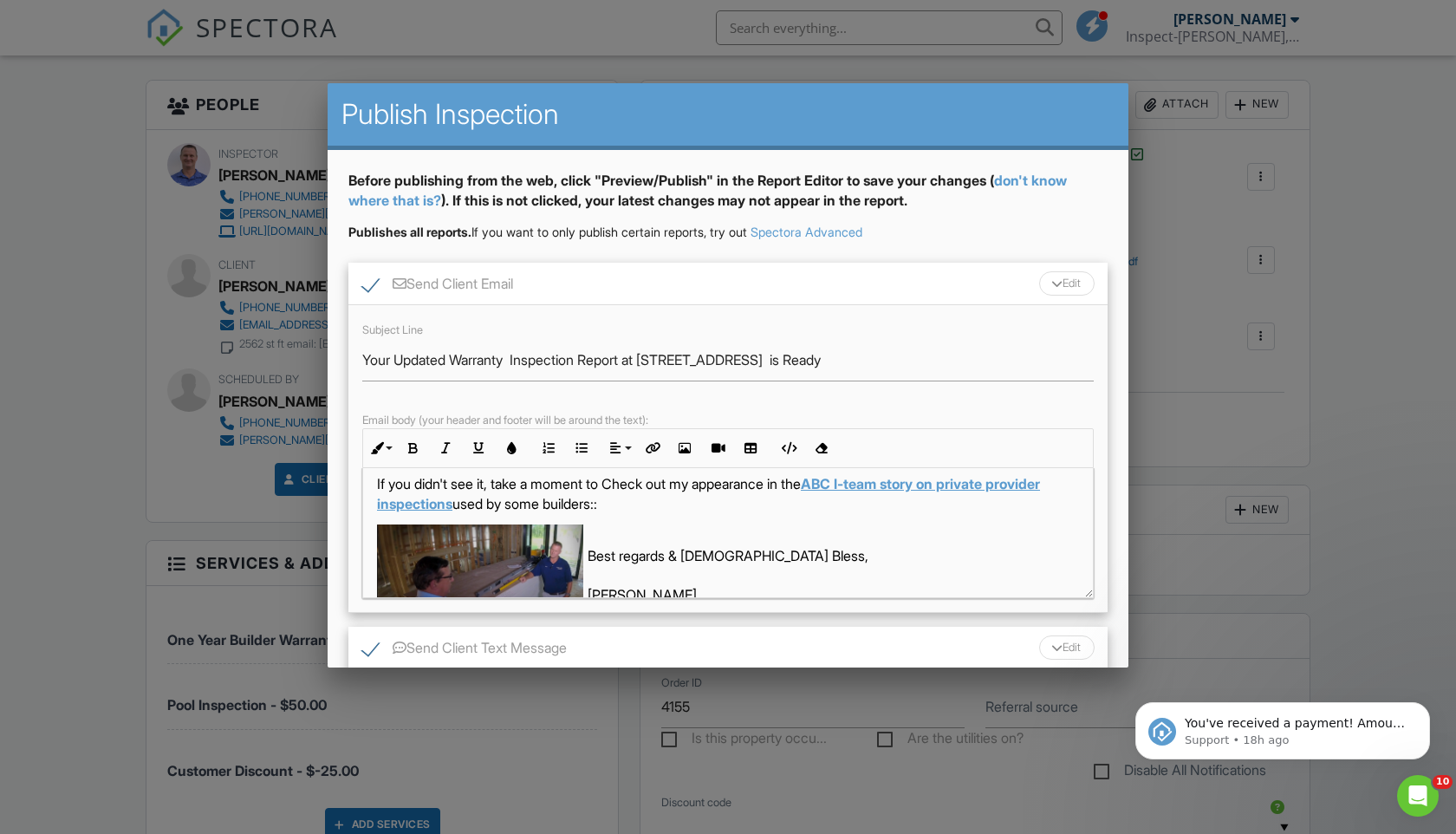
scroll to position [703, 0]
click at [455, 553] on img at bounding box center [480, 601] width 206 height 155
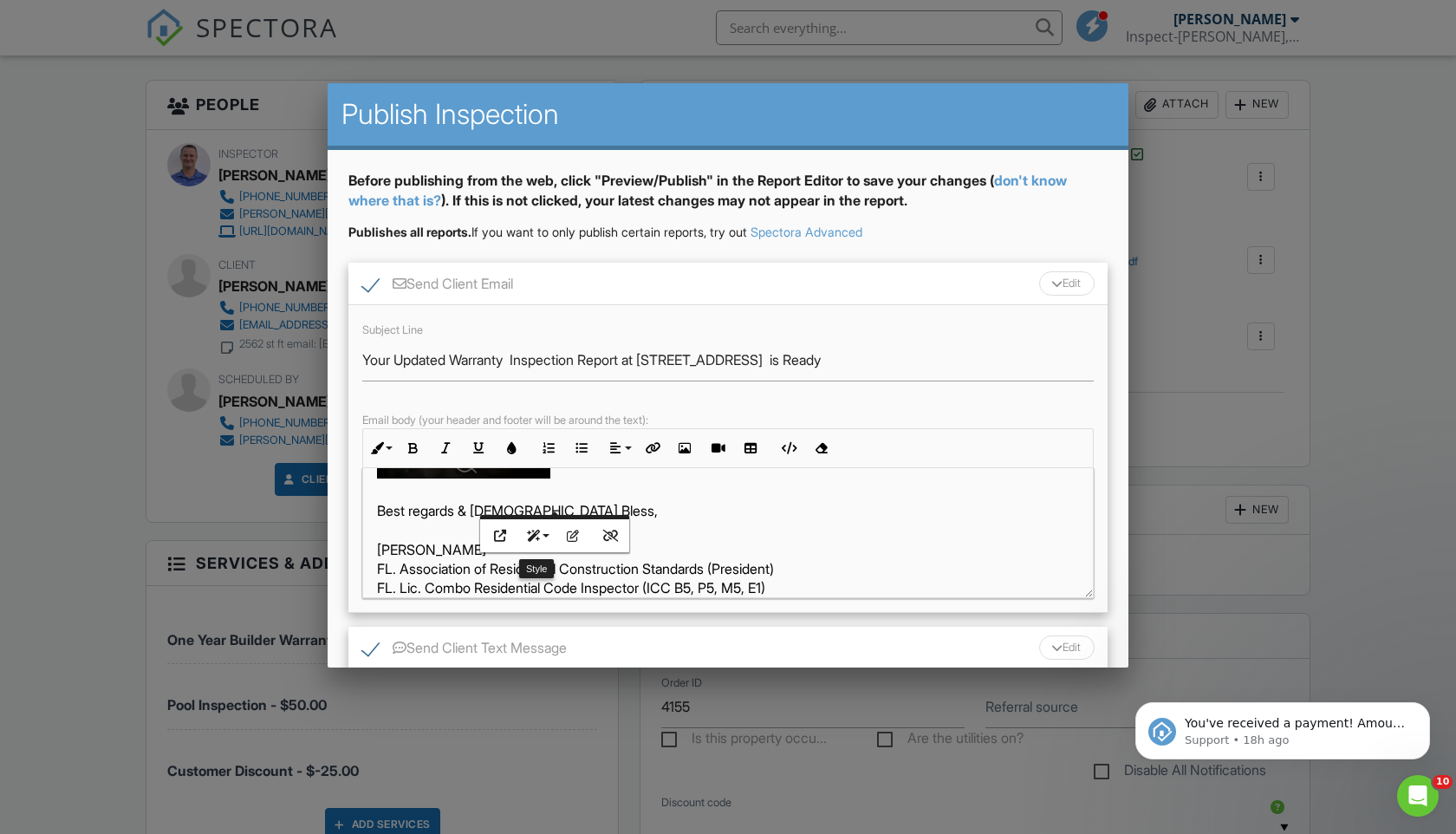
scroll to position [651, 0]
click at [374, 532] on div "Good Morning Ken & Cindy, Attached is the link to your updated report at. 4921 …" at bounding box center [728, 582] width 730 height 1531
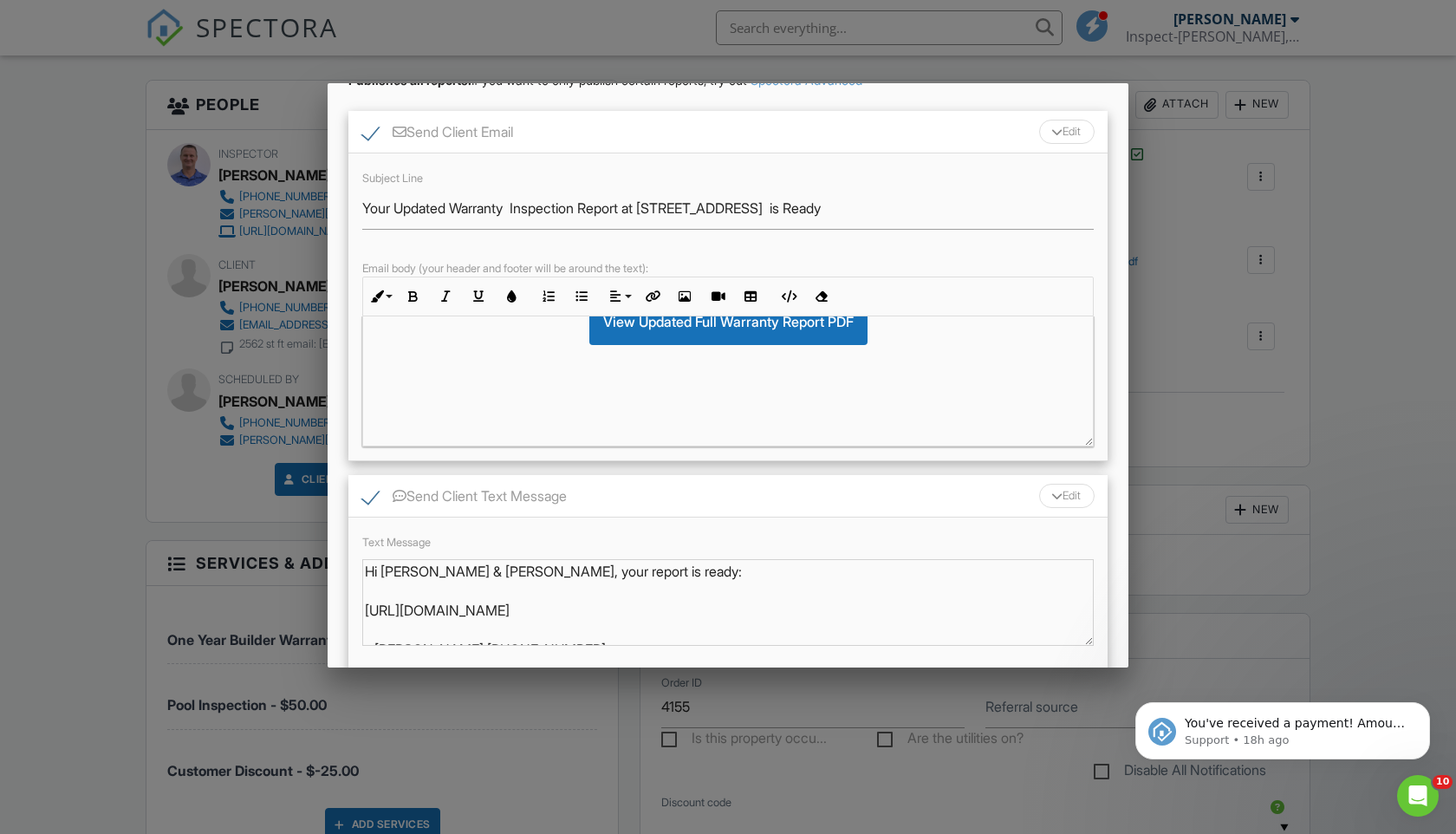
scroll to position [283, 0]
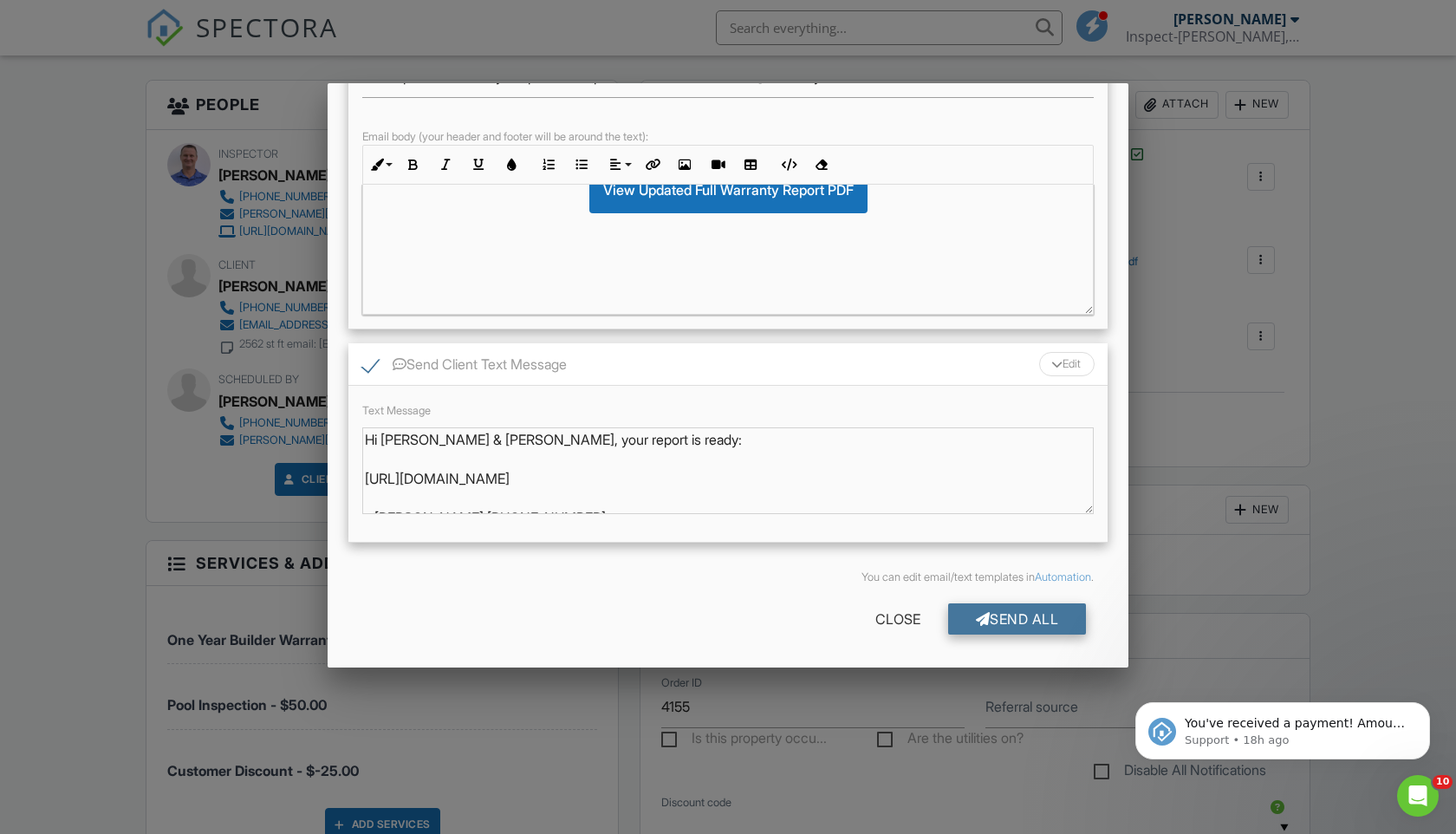
click at [1035, 613] on div "Send All" at bounding box center [1017, 619] width 139 height 31
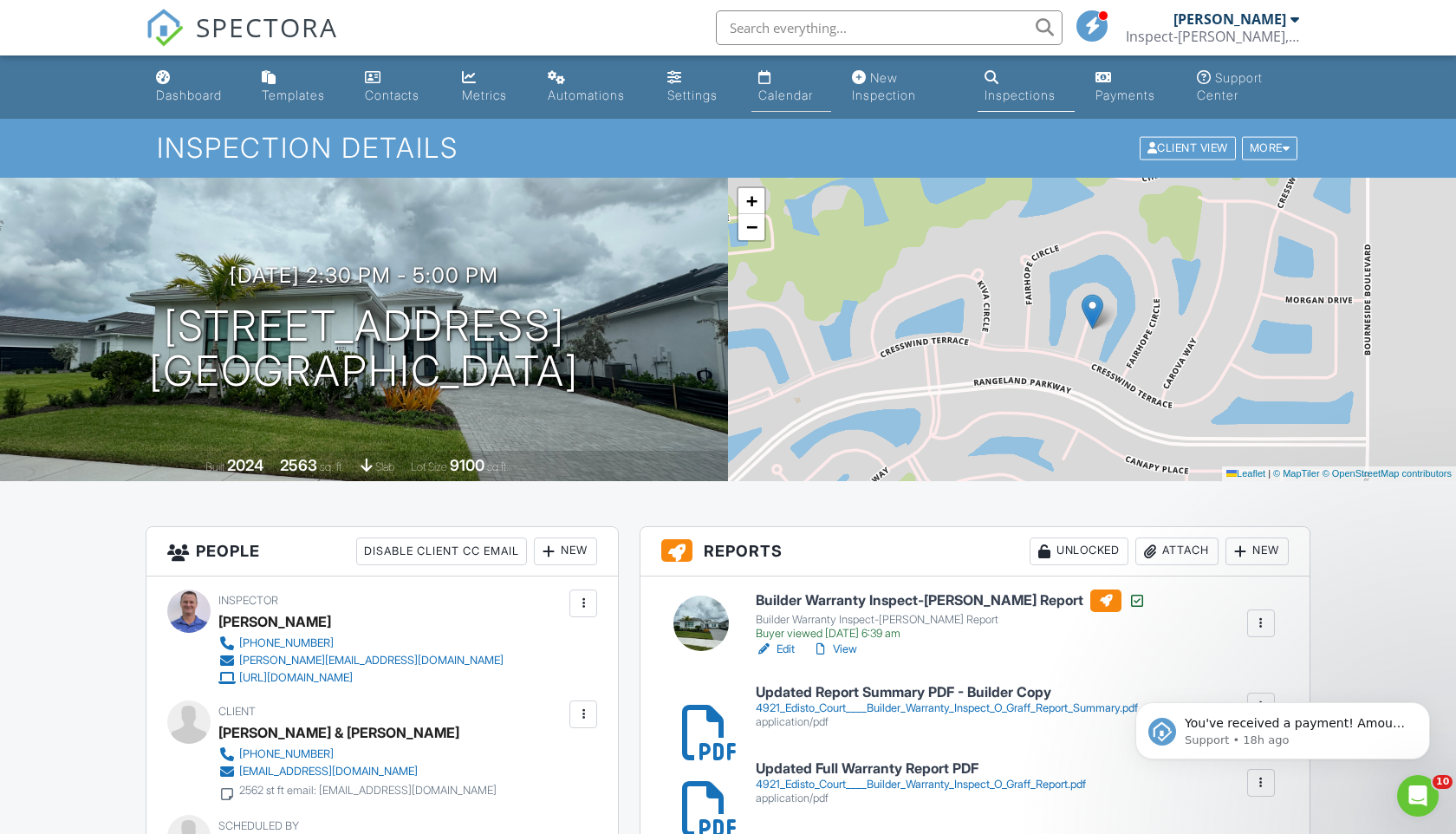
click at [768, 78] on div "Calendar" at bounding box center [765, 77] width 13 height 14
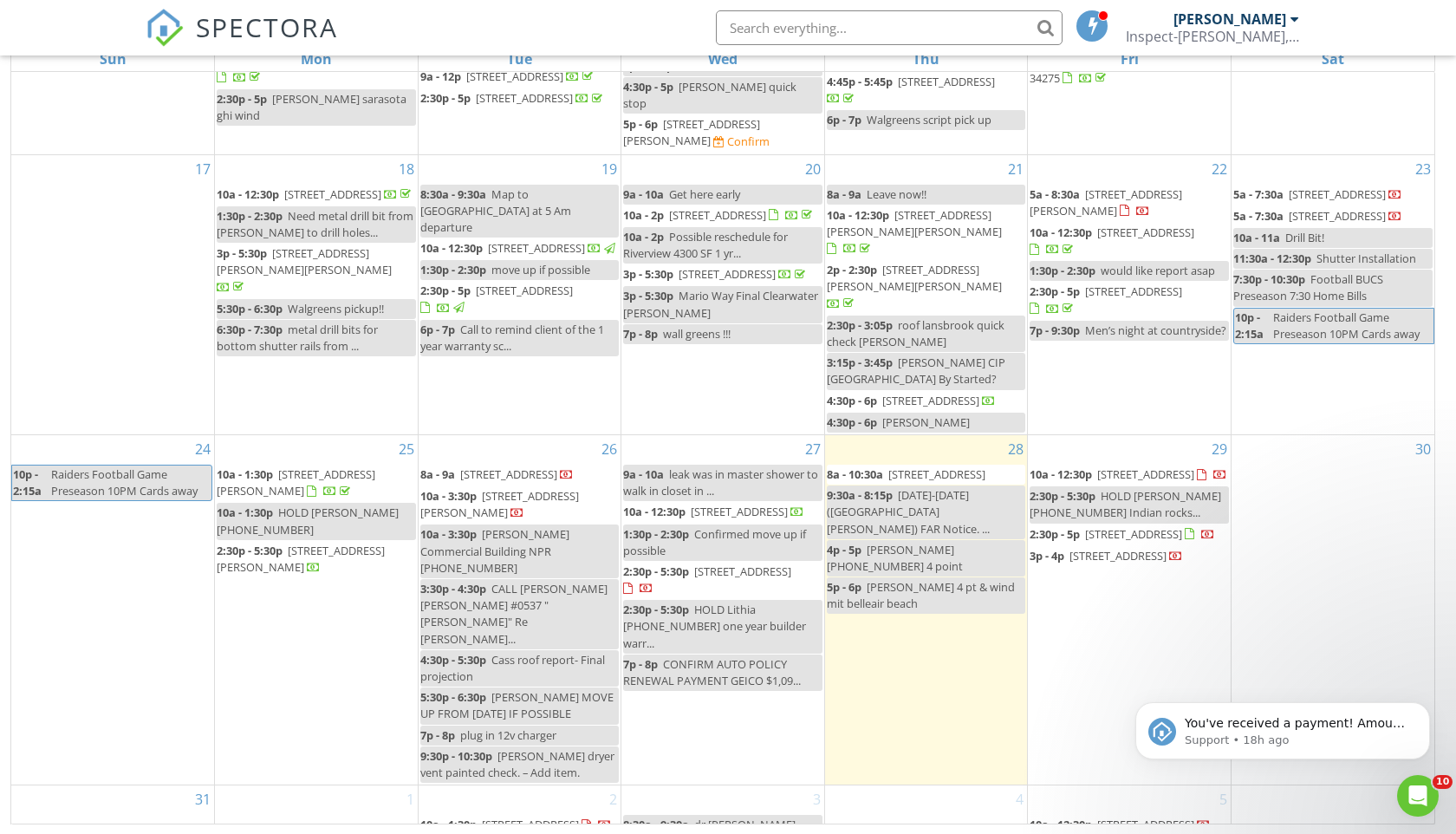
scroll to position [1058, 0]
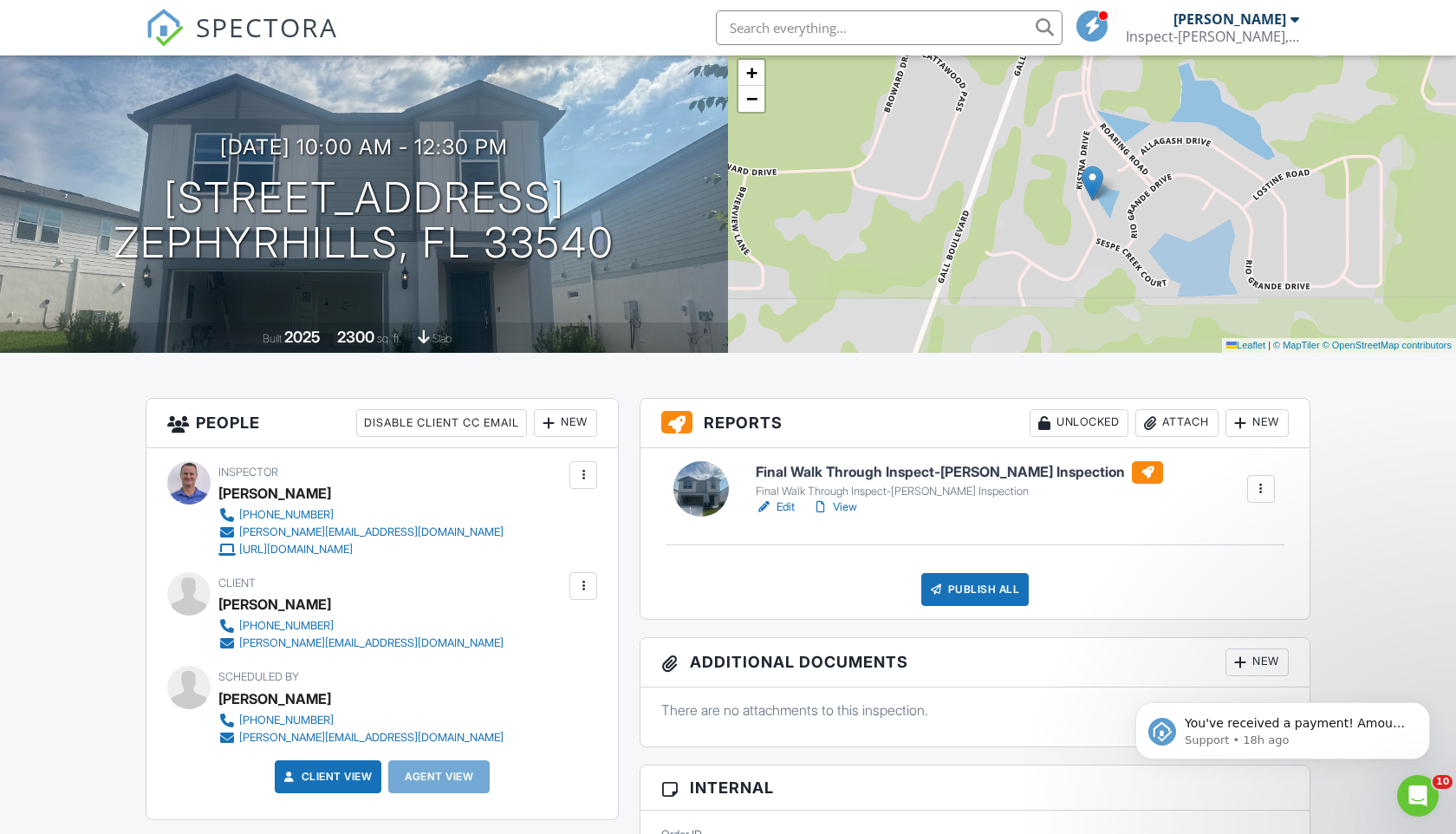
scroll to position [130, 0]
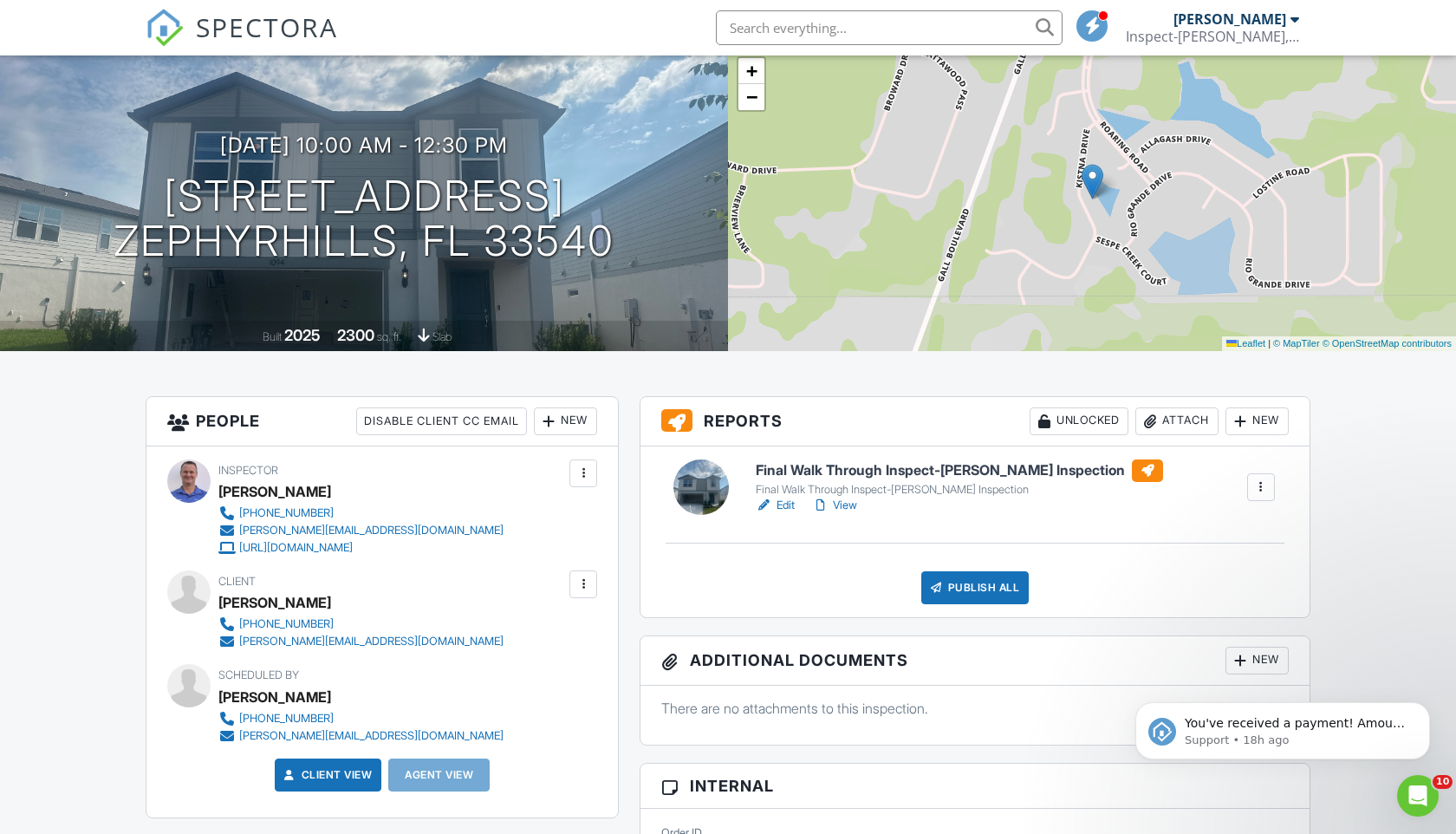
click at [783, 504] on link "Edit" at bounding box center [774, 505] width 39 height 17
